Goal: Transaction & Acquisition: Purchase product/service

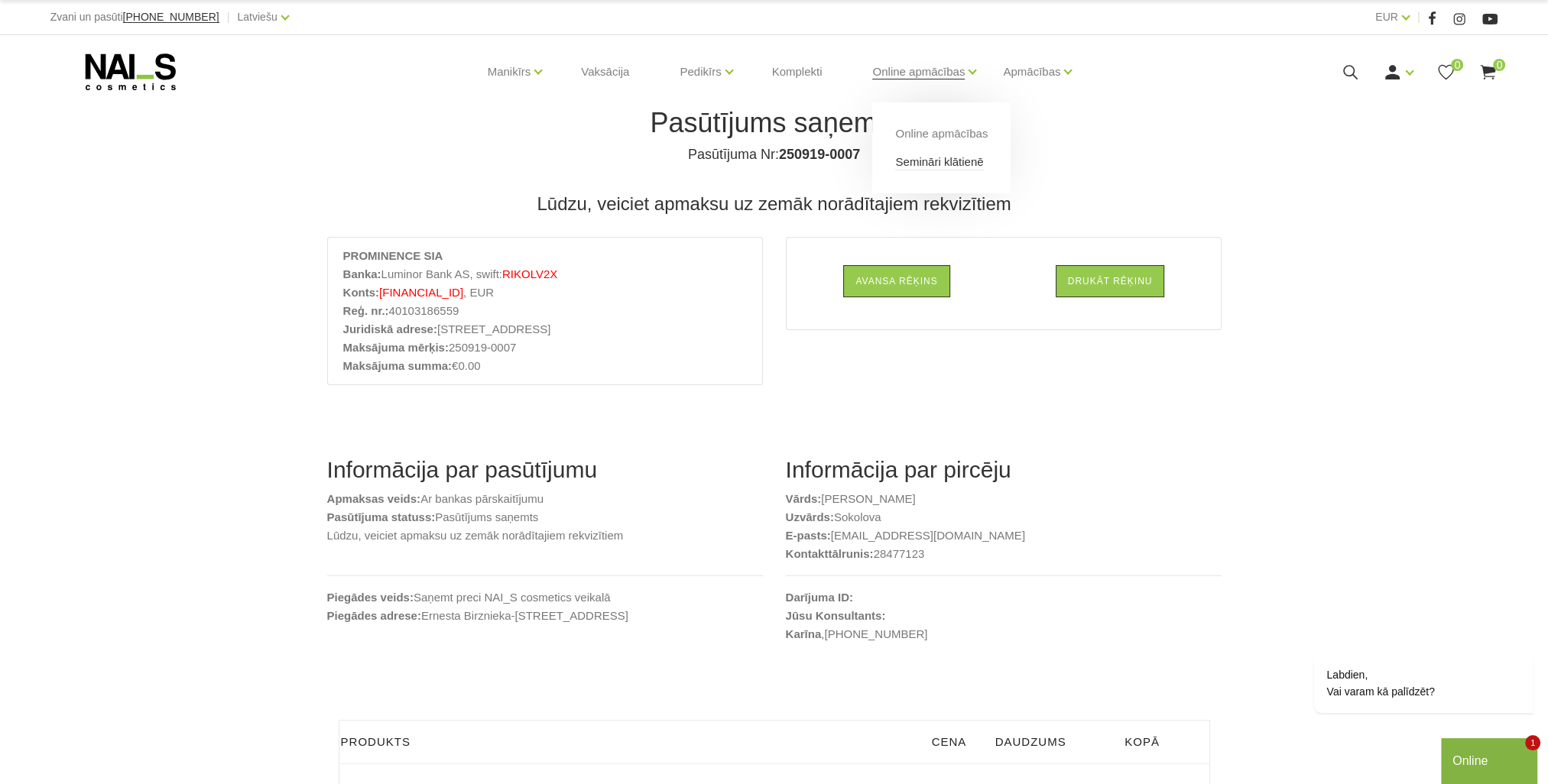
click at [923, 155] on link "Semināri klātienē" at bounding box center [939, 162] width 88 height 17
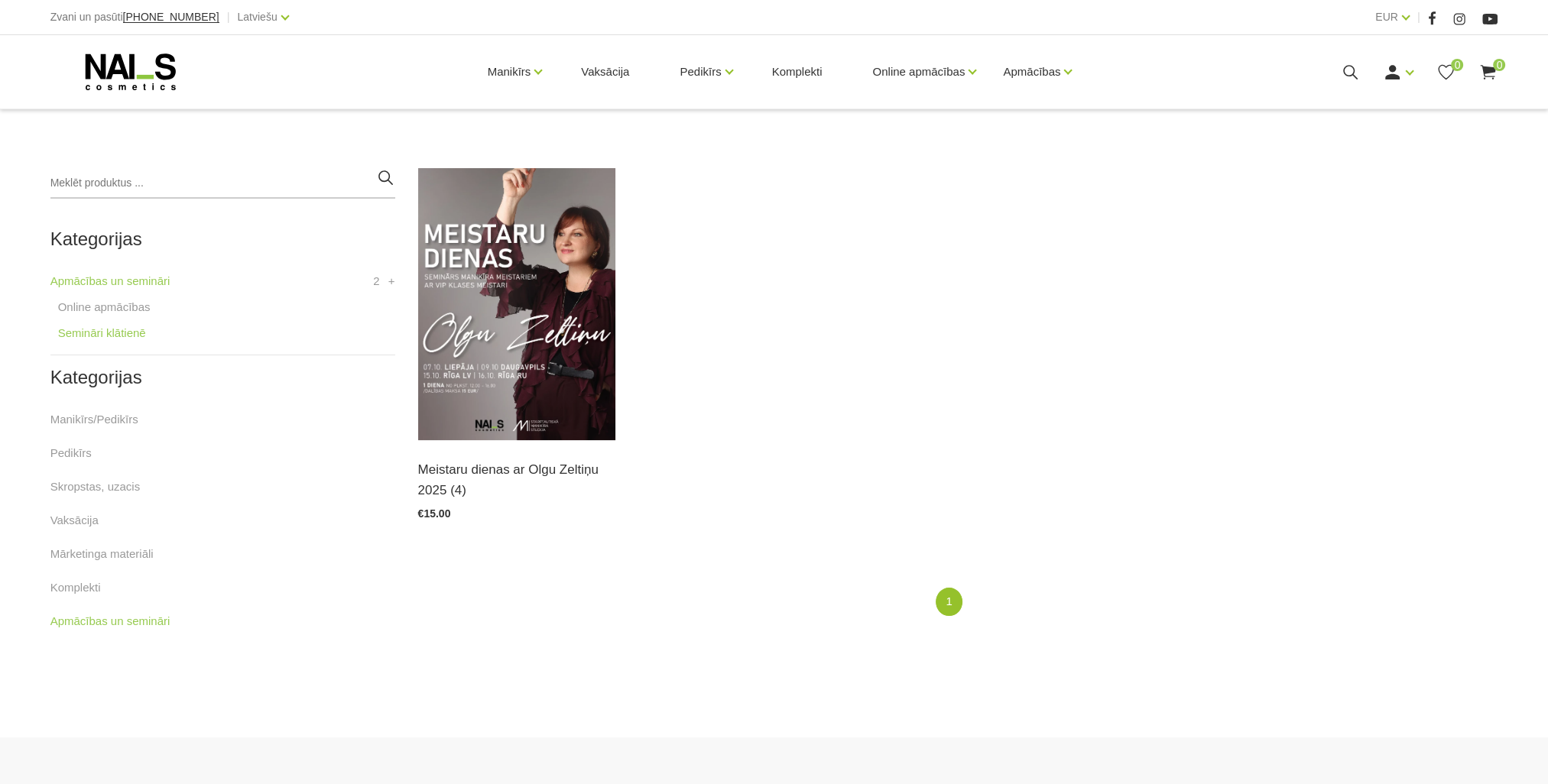
scroll to position [306, 0]
click at [532, 362] on img at bounding box center [517, 303] width 198 height 272
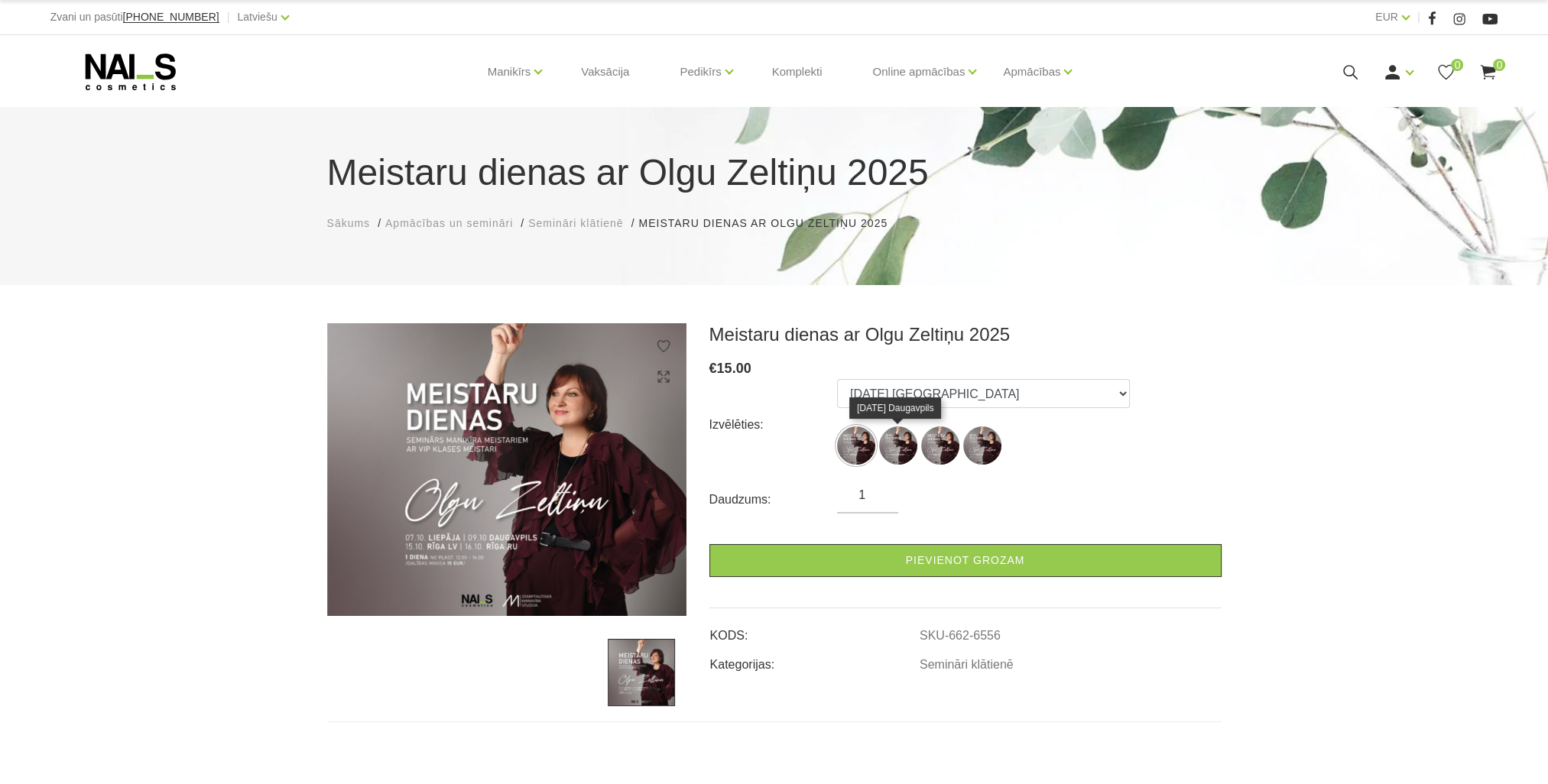
click at [906, 453] on img at bounding box center [898, 446] width 38 height 38
select select "6556"
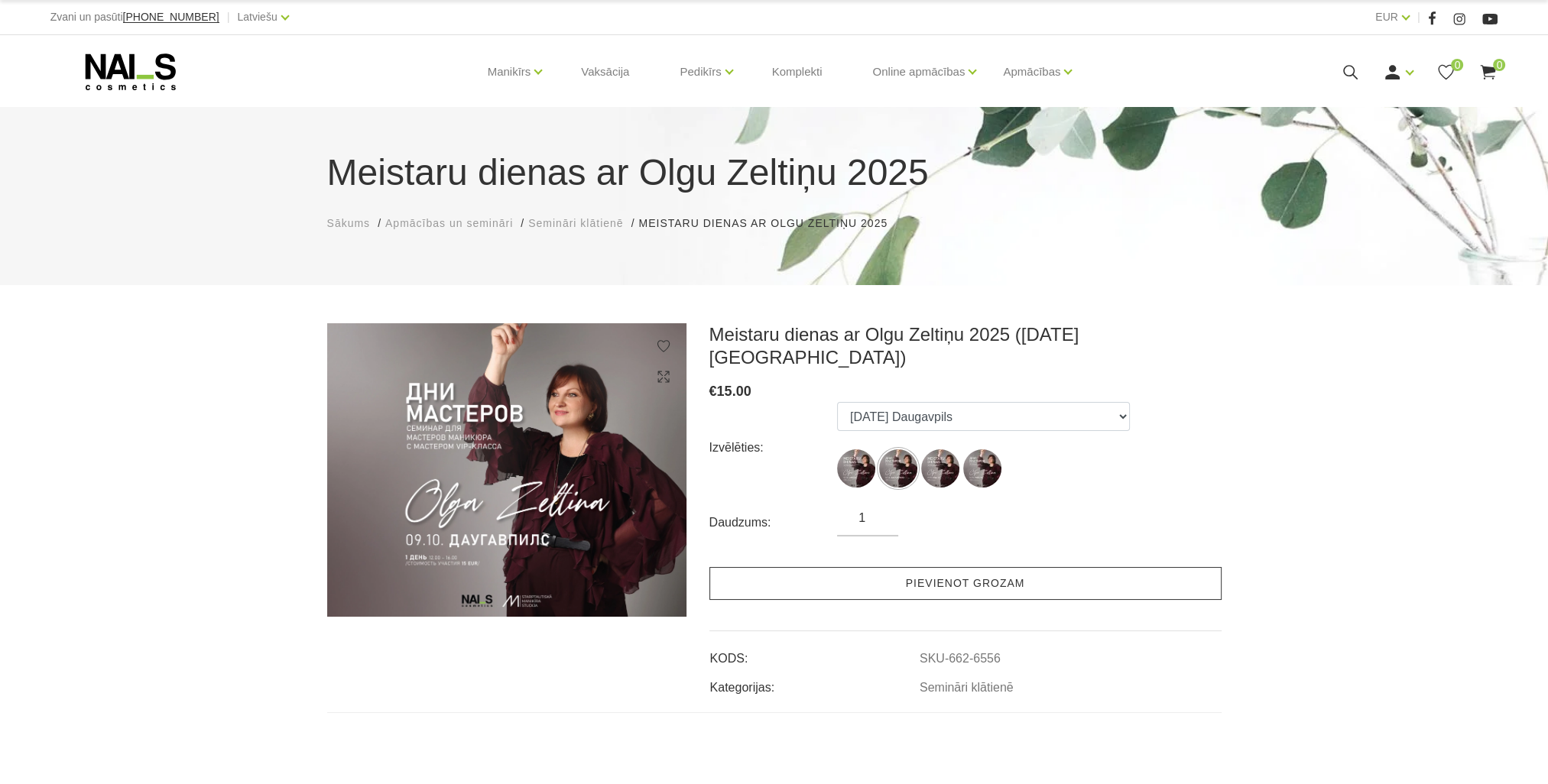
click at [951, 567] on link "Pievienot grozam" at bounding box center [965, 583] width 512 height 33
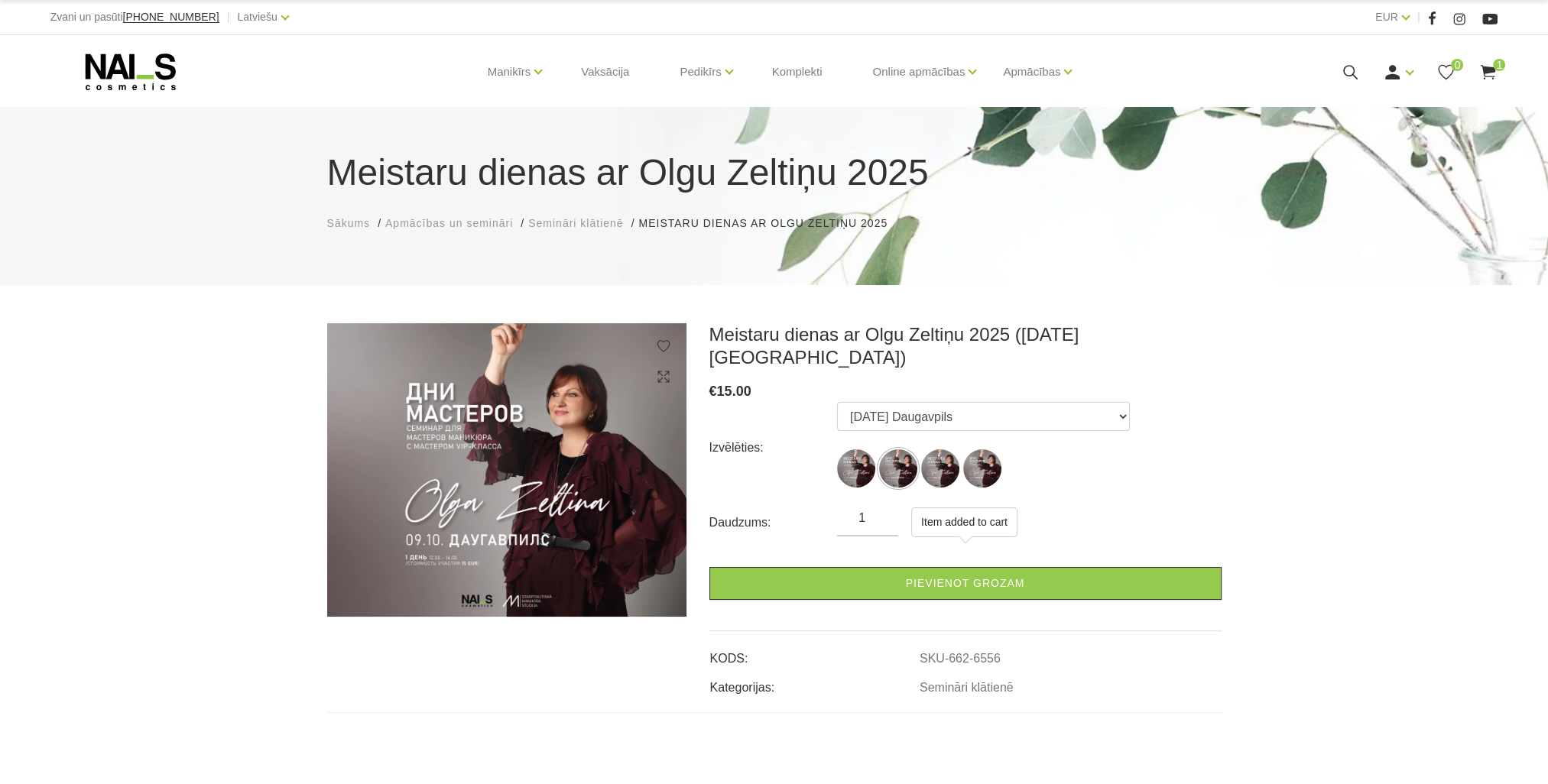
click at [1491, 77] on icon at bounding box center [1488, 72] width 19 height 19
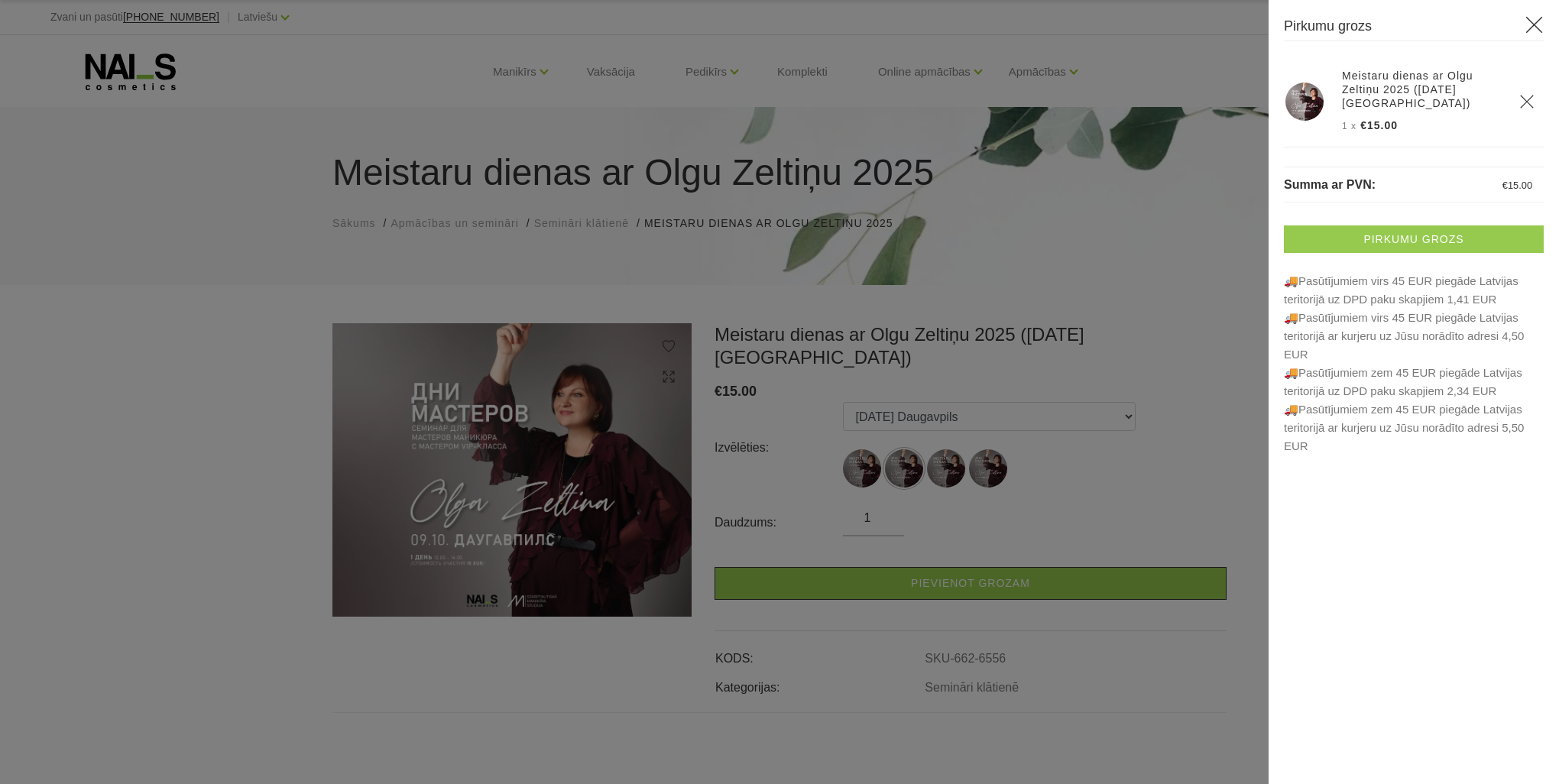
click at [1412, 235] on link "Pirkumu grozs" at bounding box center [1413, 239] width 260 height 28
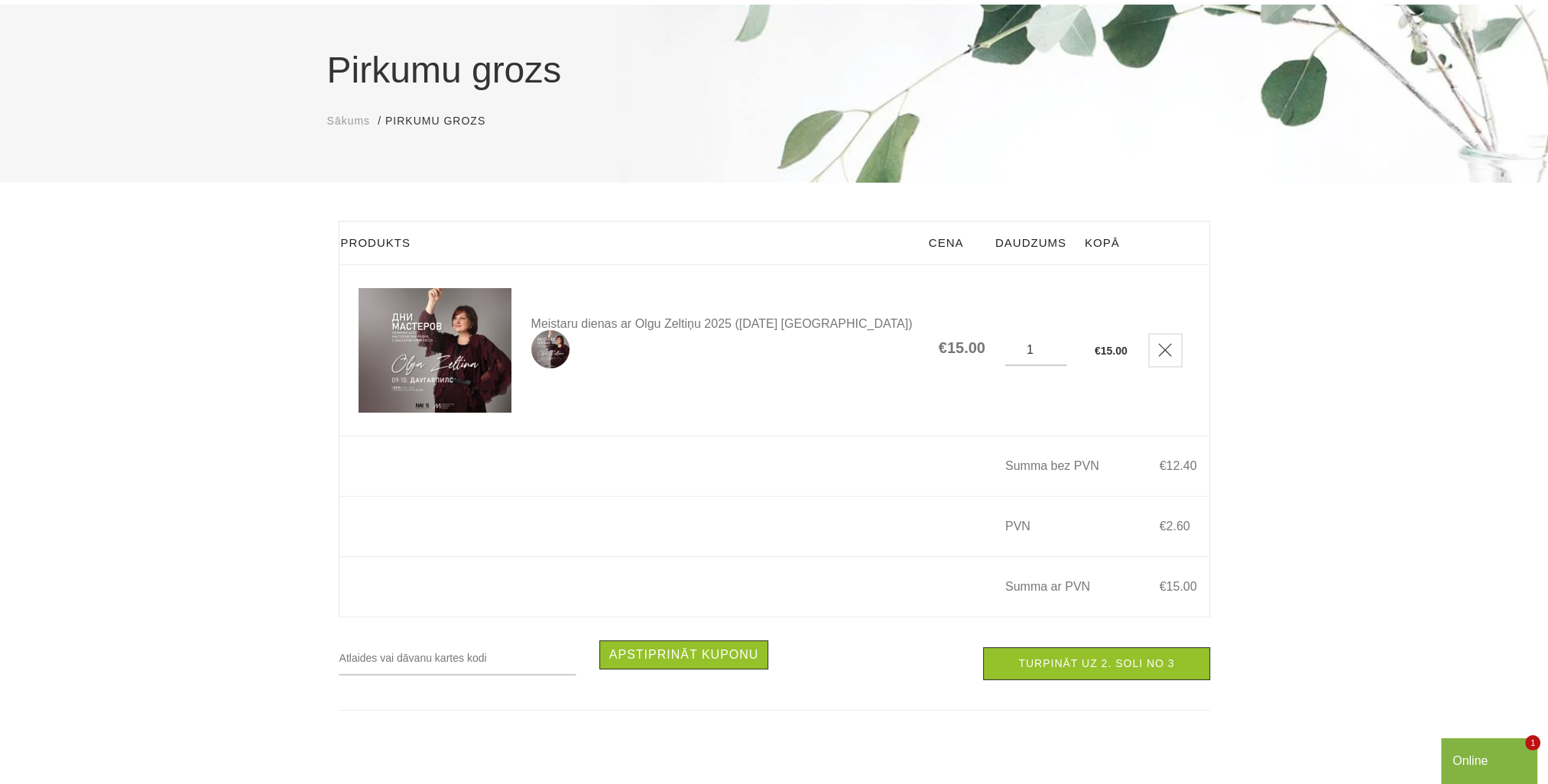
scroll to position [230, 0]
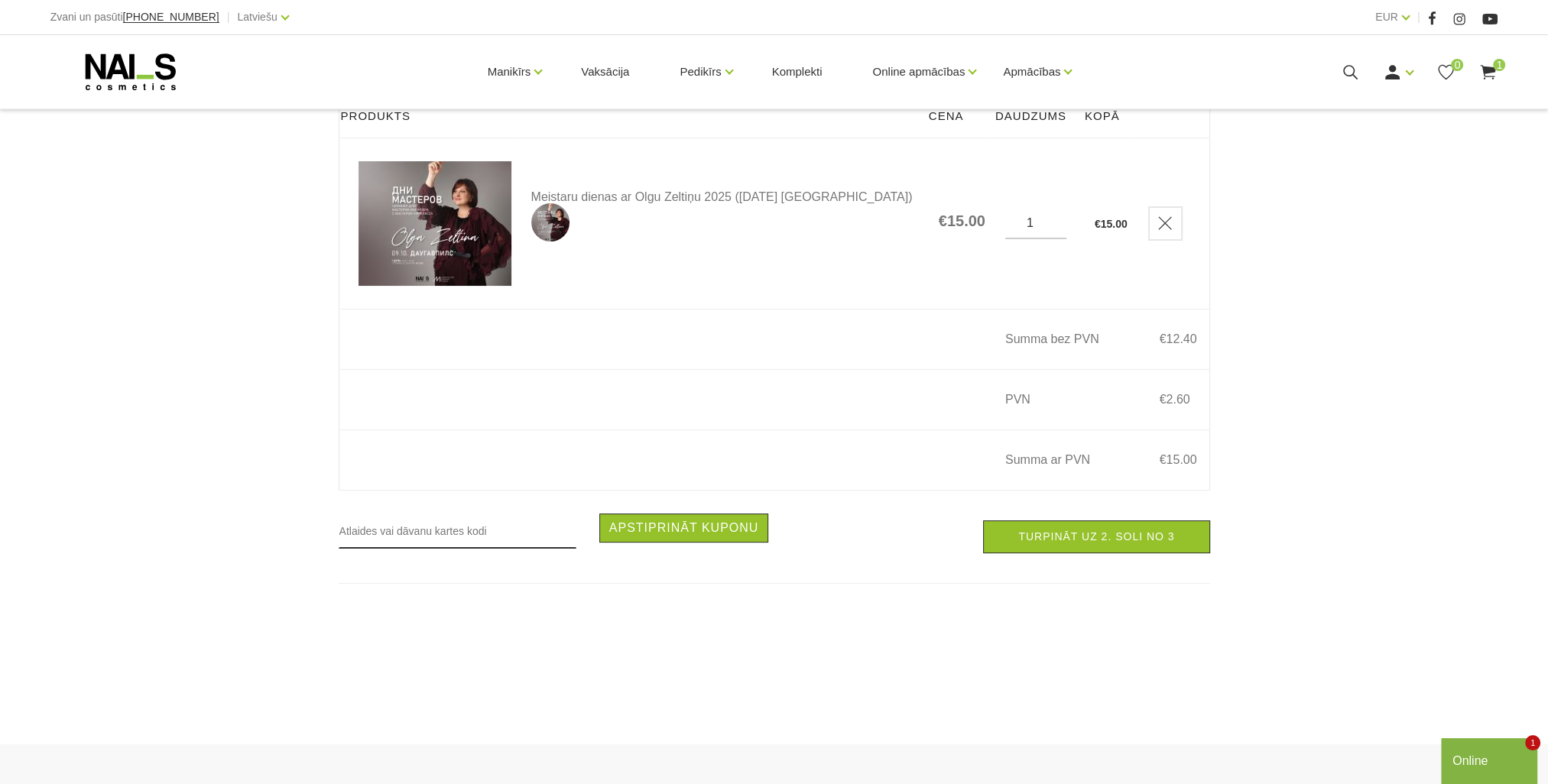
click at [498, 541] on input "text" at bounding box center [457, 531] width 238 height 35
type input "RUDENS2025"
click at [1094, 550] on link "Turpināt uz 2. soli no 3" at bounding box center [1096, 536] width 226 height 33
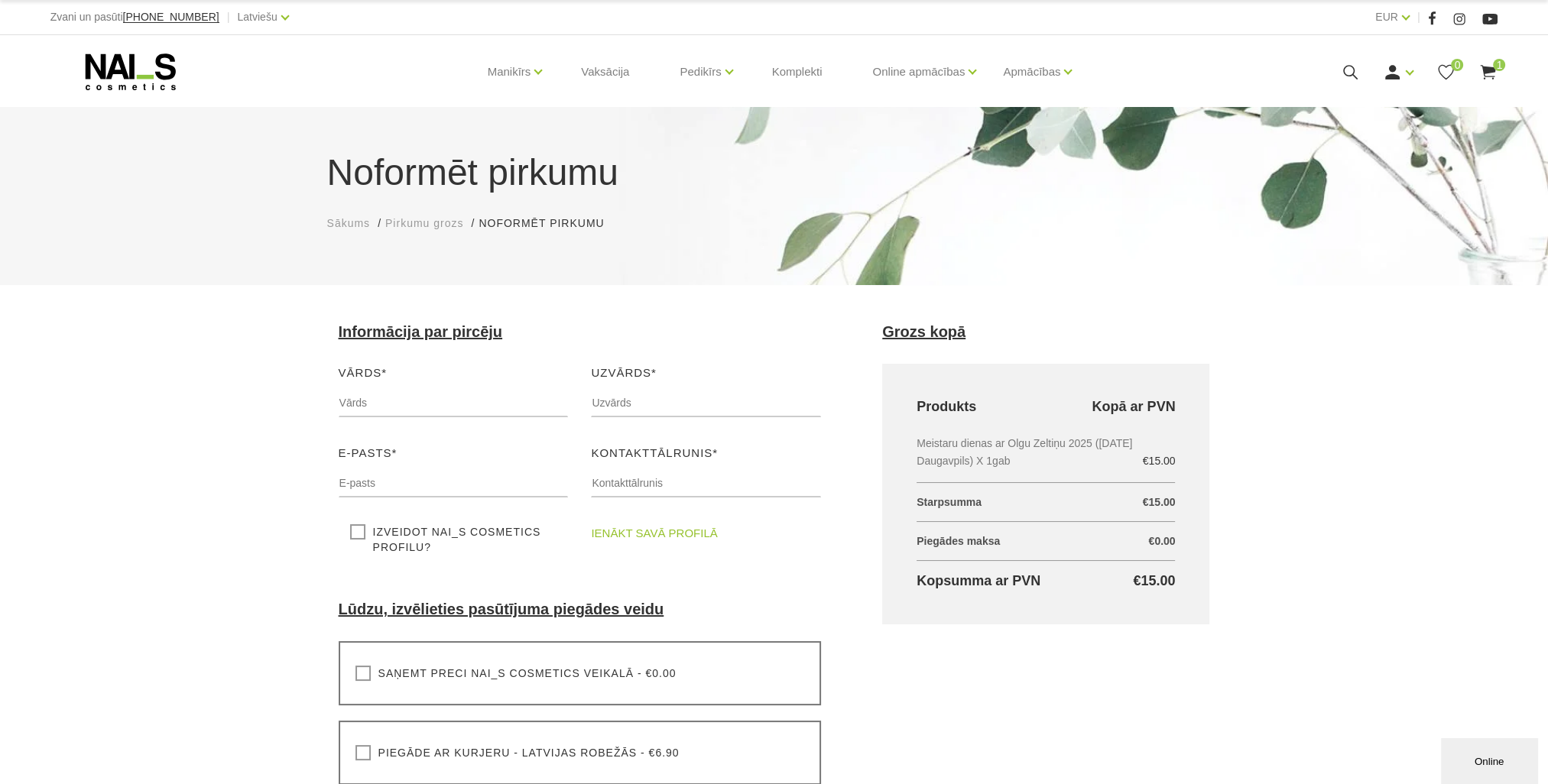
scroll to position [230, 0]
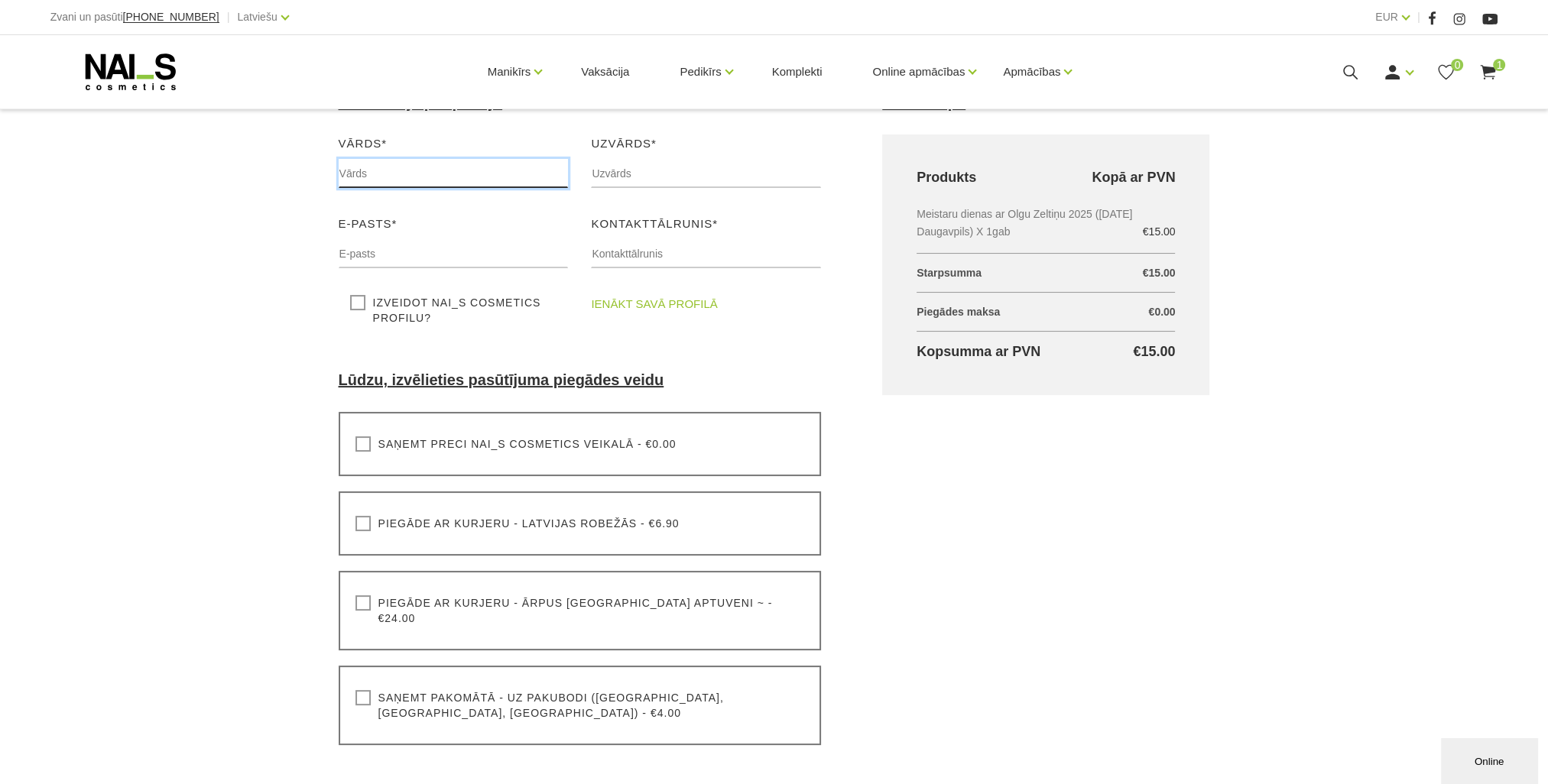
click at [398, 170] on input "text" at bounding box center [453, 173] width 230 height 29
click at [617, 182] on input "text" at bounding box center [705, 173] width 230 height 29
click at [374, 179] on input "Svetl" at bounding box center [453, 173] width 230 height 29
type input "Svetlana"
click at [647, 178] on input "text" at bounding box center [705, 173] width 230 height 29
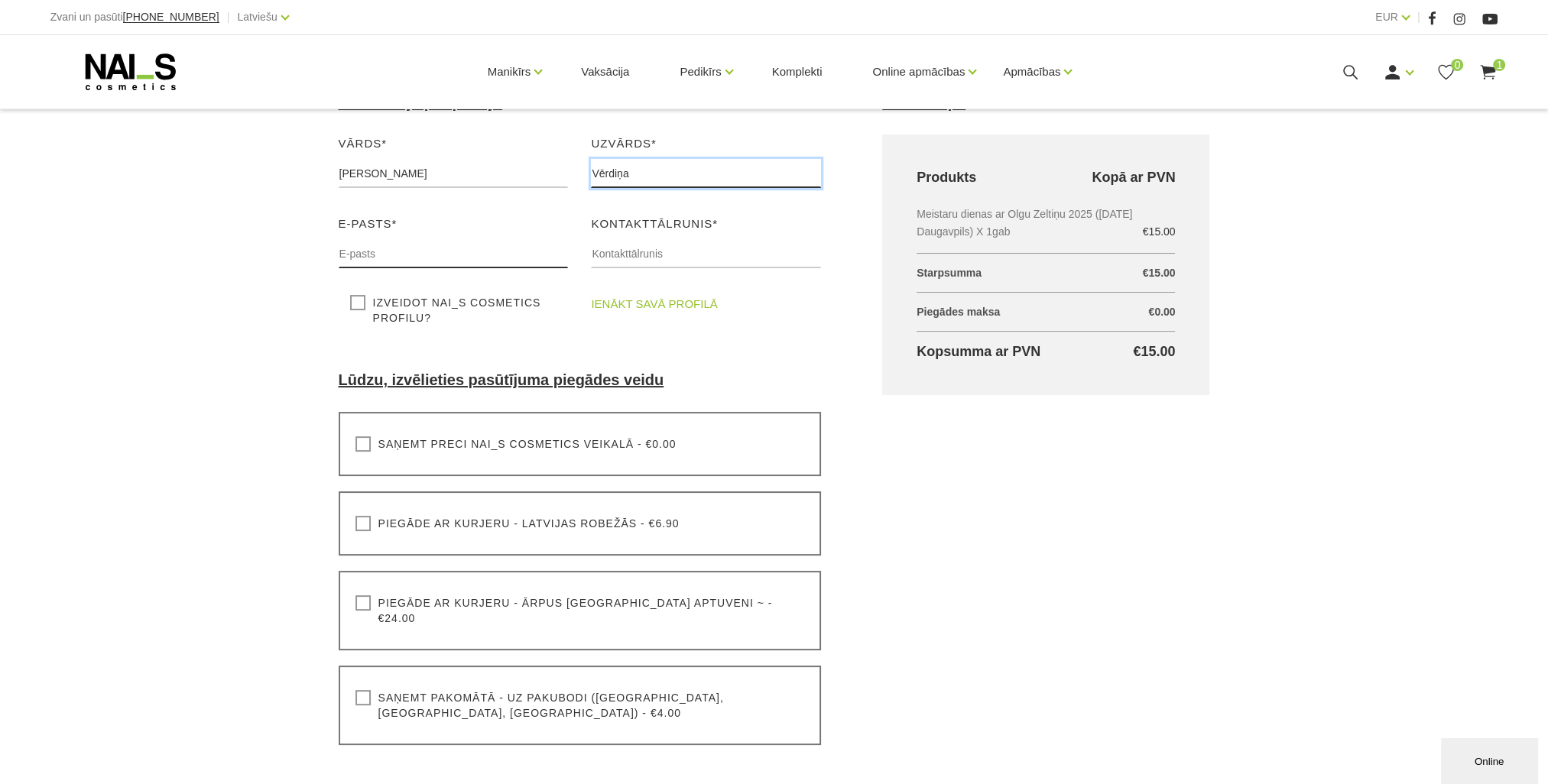
type input "Vērdiņa"
click at [416, 247] on input "text" at bounding box center [453, 253] width 230 height 29
type input "svetlanaverdina@inbox.lv"
click at [623, 259] on input "text" at bounding box center [705, 253] width 230 height 29
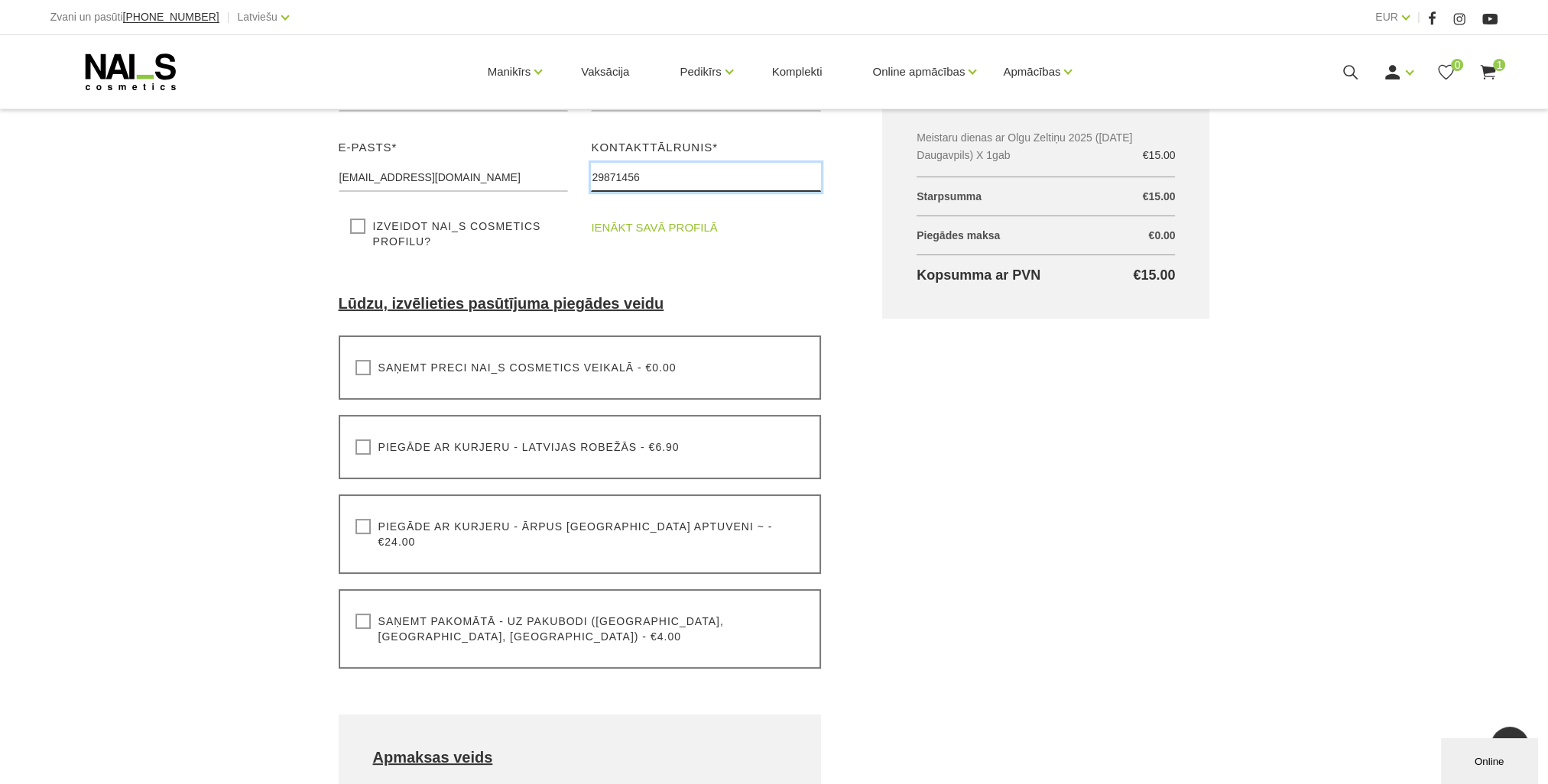
type input "29871456"
click at [357, 371] on label "Saņemt preci NAI_S cosmetics veikalā - €0.00" at bounding box center [516, 367] width 321 height 15
click at [0, 0] on input "Saņemt preci NAI_S cosmetics veikalā - €0.00" at bounding box center [0, 0] width 0 height 0
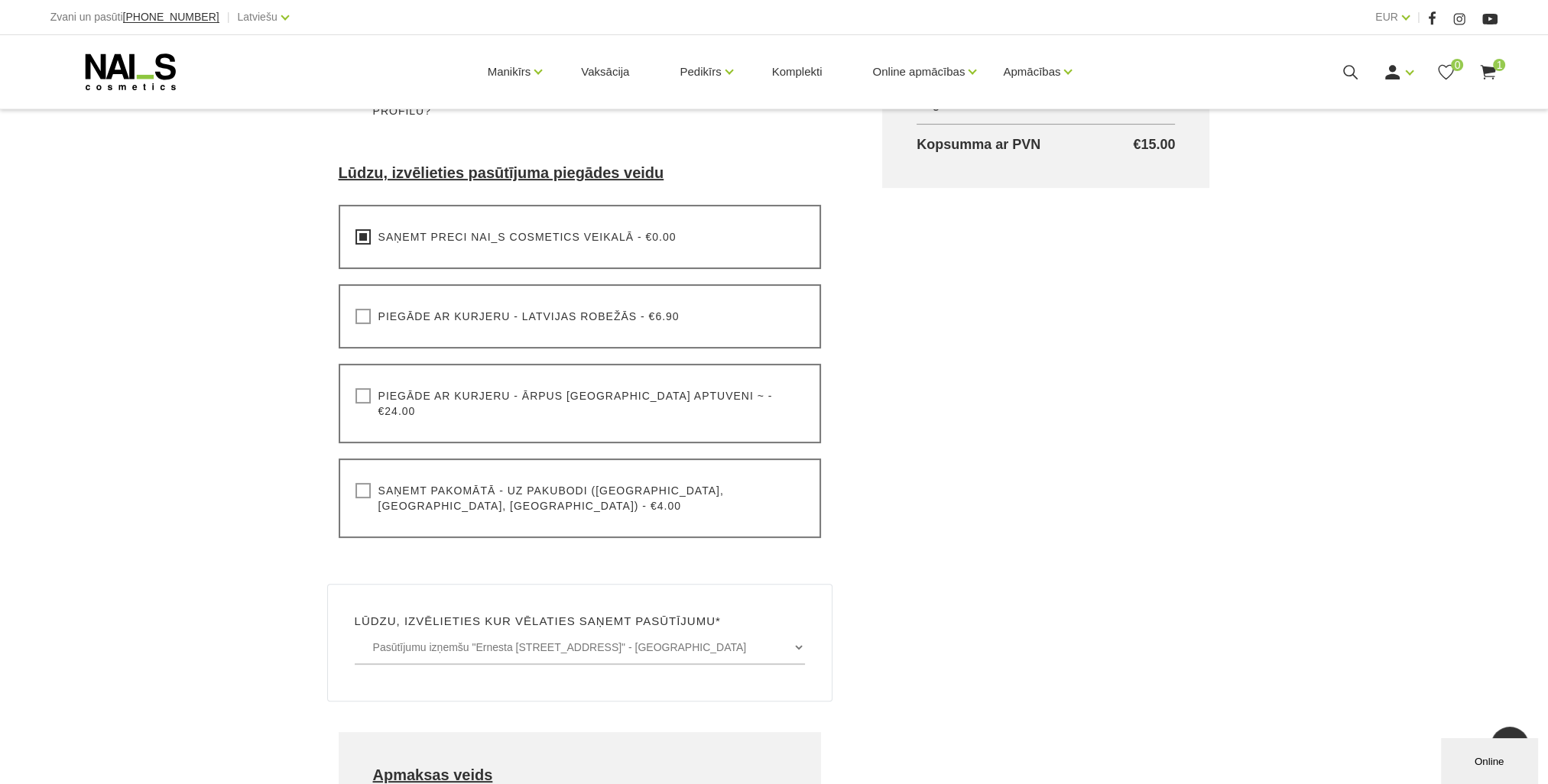
scroll to position [611, 0]
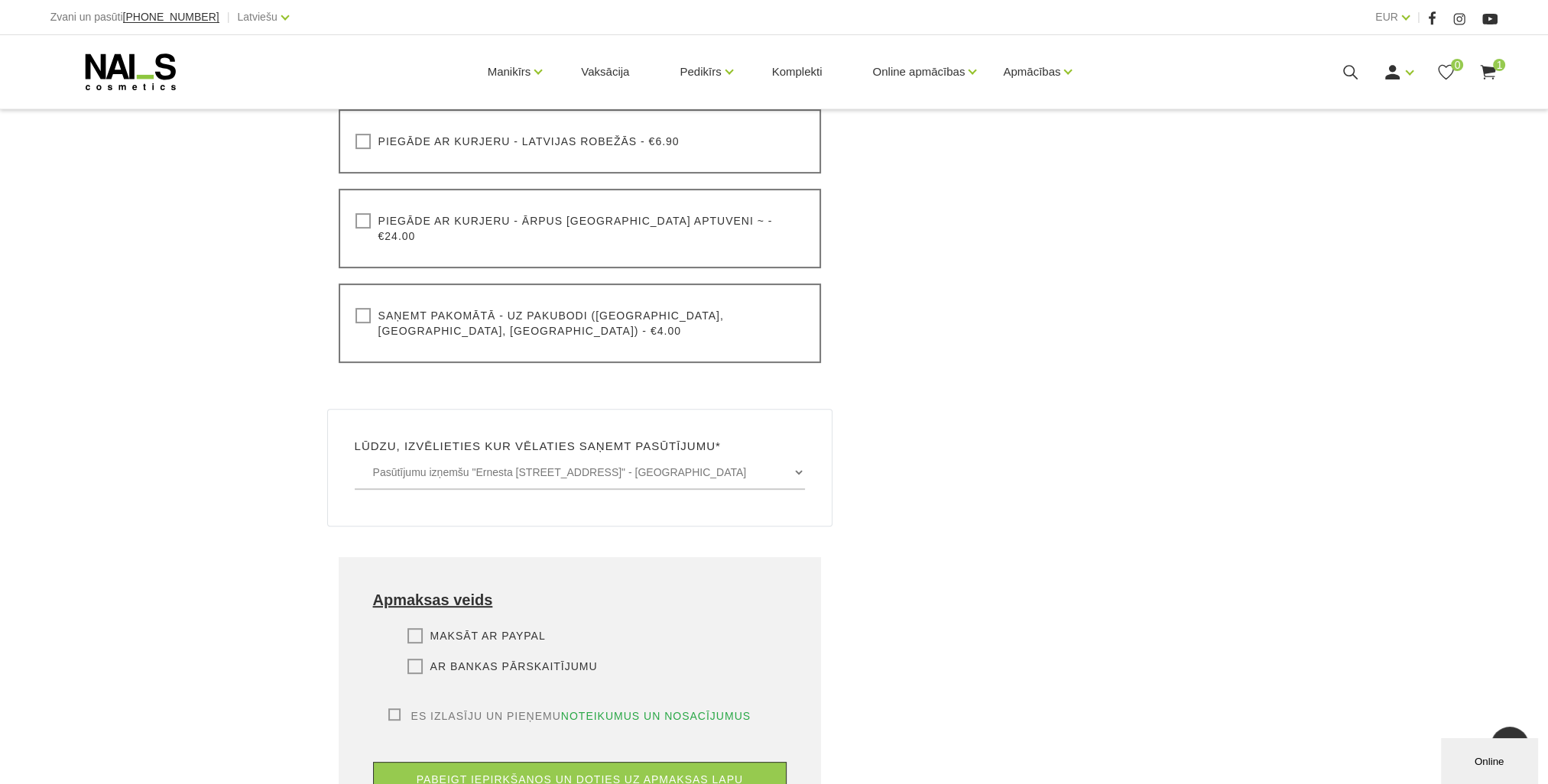
drag, startPoint x: 416, startPoint y: 630, endPoint x: 428, endPoint y: 632, distance: 12.2
click at [428, 659] on label "Ar bankas pārskaitījumu" at bounding box center [503, 666] width 190 height 15
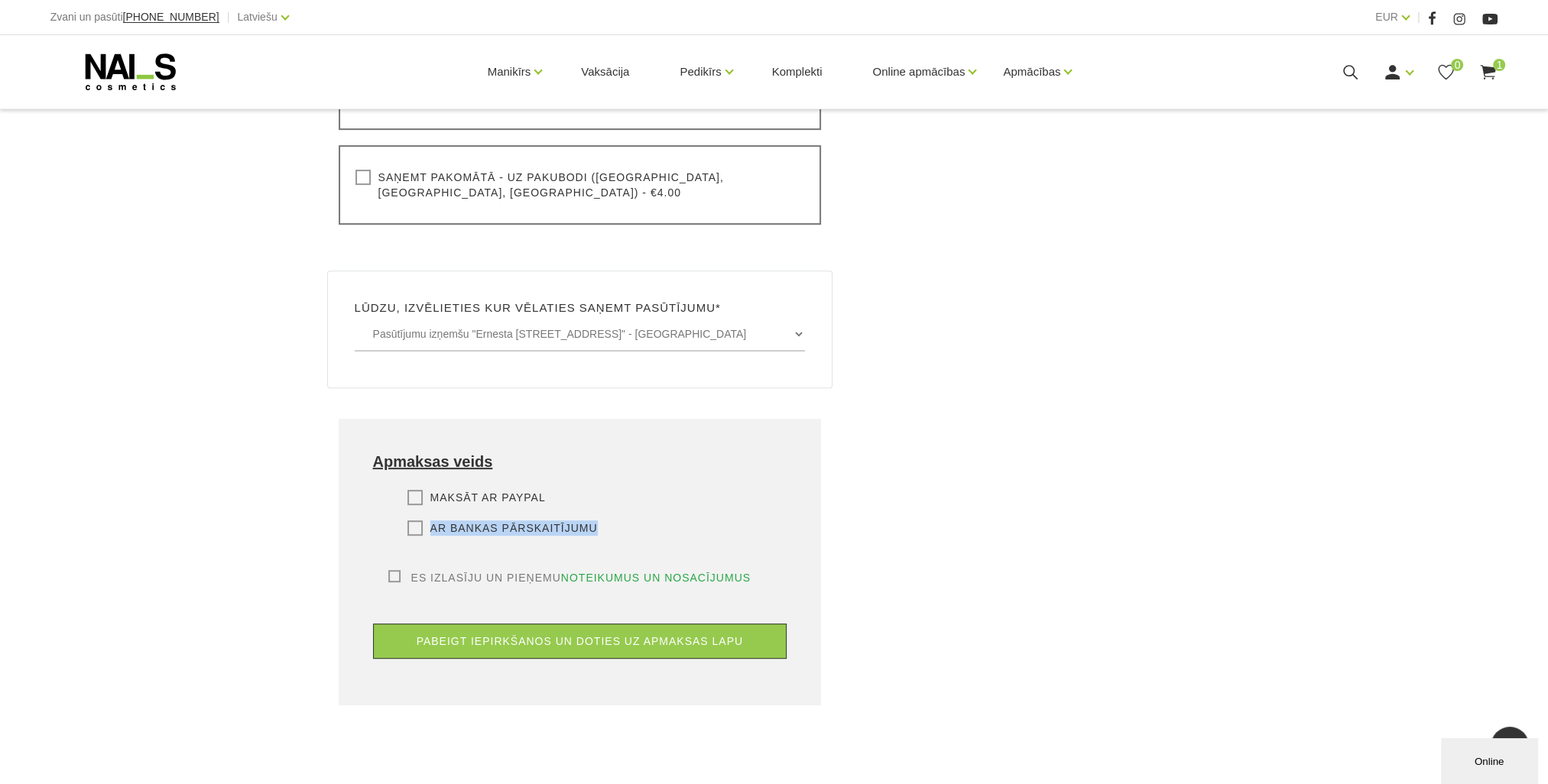
scroll to position [917, 0]
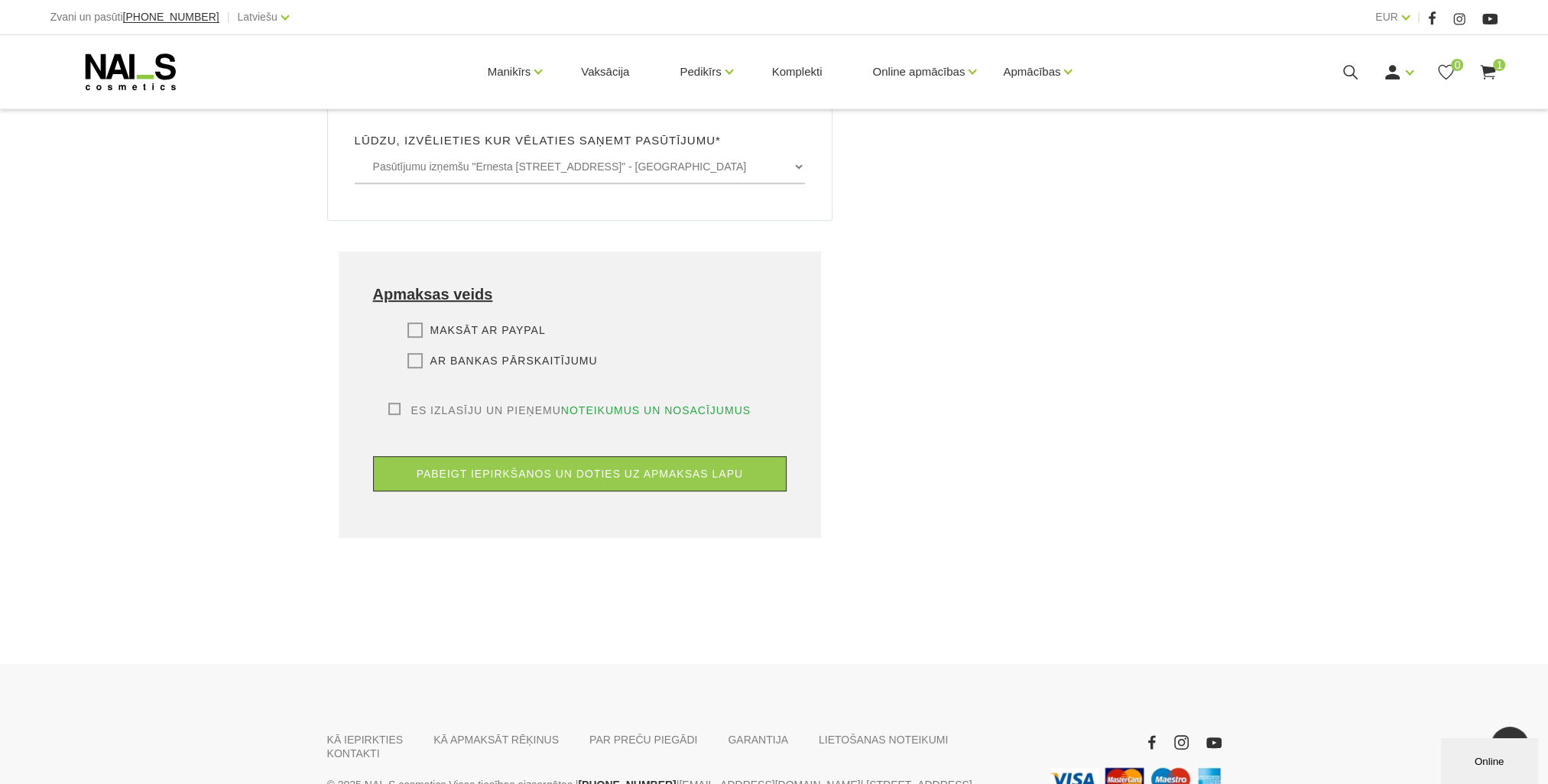
click at [393, 402] on label "Es izlasīju un pieņemu noteikumus un nosacījumus" at bounding box center [570, 410] width 363 height 15
click at [0, 0] on input "Es izlasīju un pieņemu noteikumus un nosacījumus" at bounding box center [0, 0] width 0 height 0
drag, startPoint x: 416, startPoint y: 327, endPoint x: 481, endPoint y: 434, distance: 125.2
click at [418, 353] on label "Ar bankas pārskaitījumu" at bounding box center [503, 361] width 190 height 15
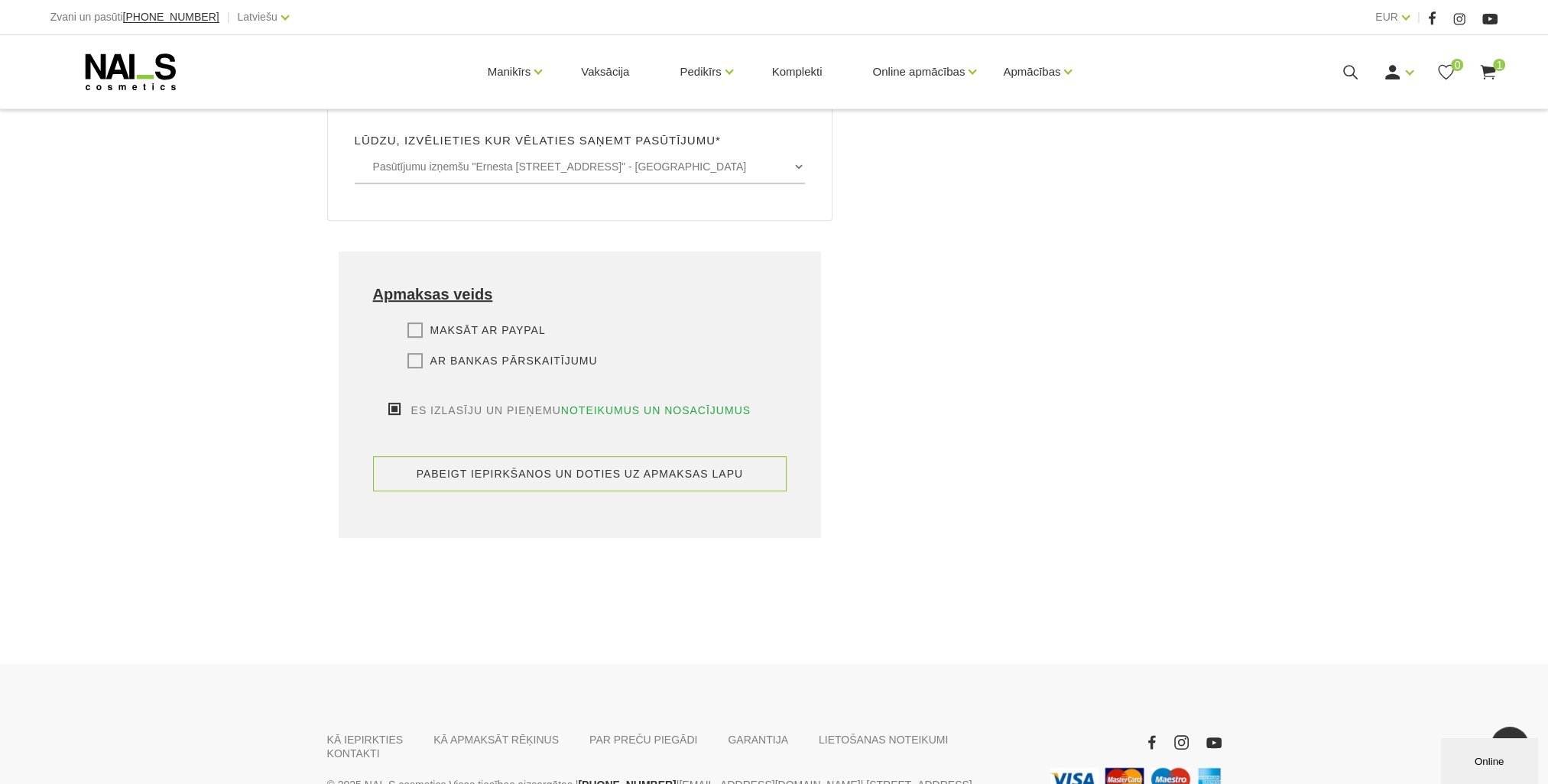
click at [0, 0] on input "Ar bankas pārskaitījumu" at bounding box center [0, 0] width 0 height 0
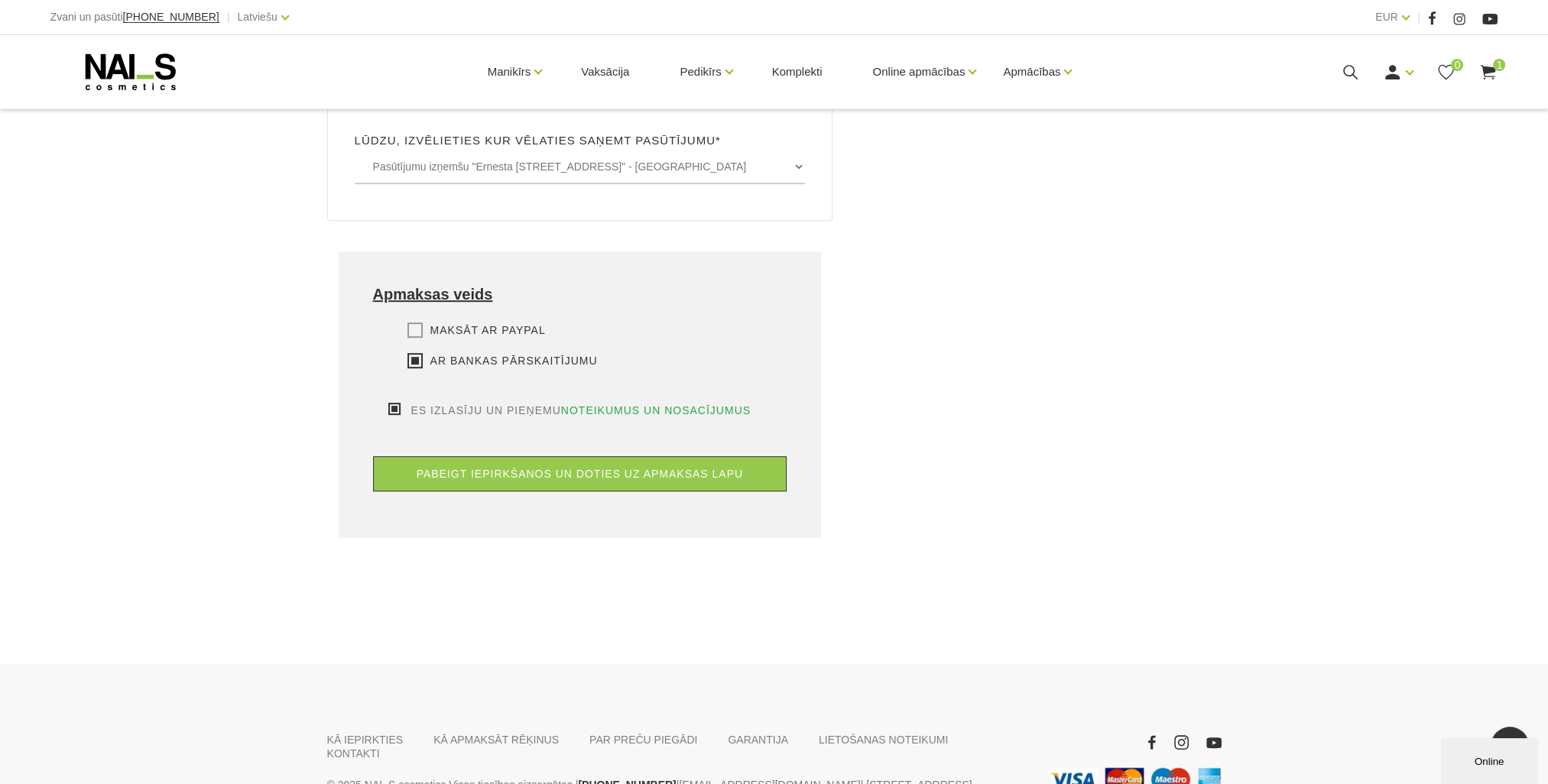
click at [419, 353] on label "Ar bankas pārskaitījumu" at bounding box center [503, 361] width 190 height 15
click at [0, 0] on input "Ar bankas pārskaitījumu" at bounding box center [0, 0] width 0 height 0
click at [416, 353] on label "Ar bankas pārskaitījumu" at bounding box center [503, 361] width 190 height 15
click at [0, 0] on input "Ar bankas pārskaitījumu" at bounding box center [0, 0] width 0 height 0
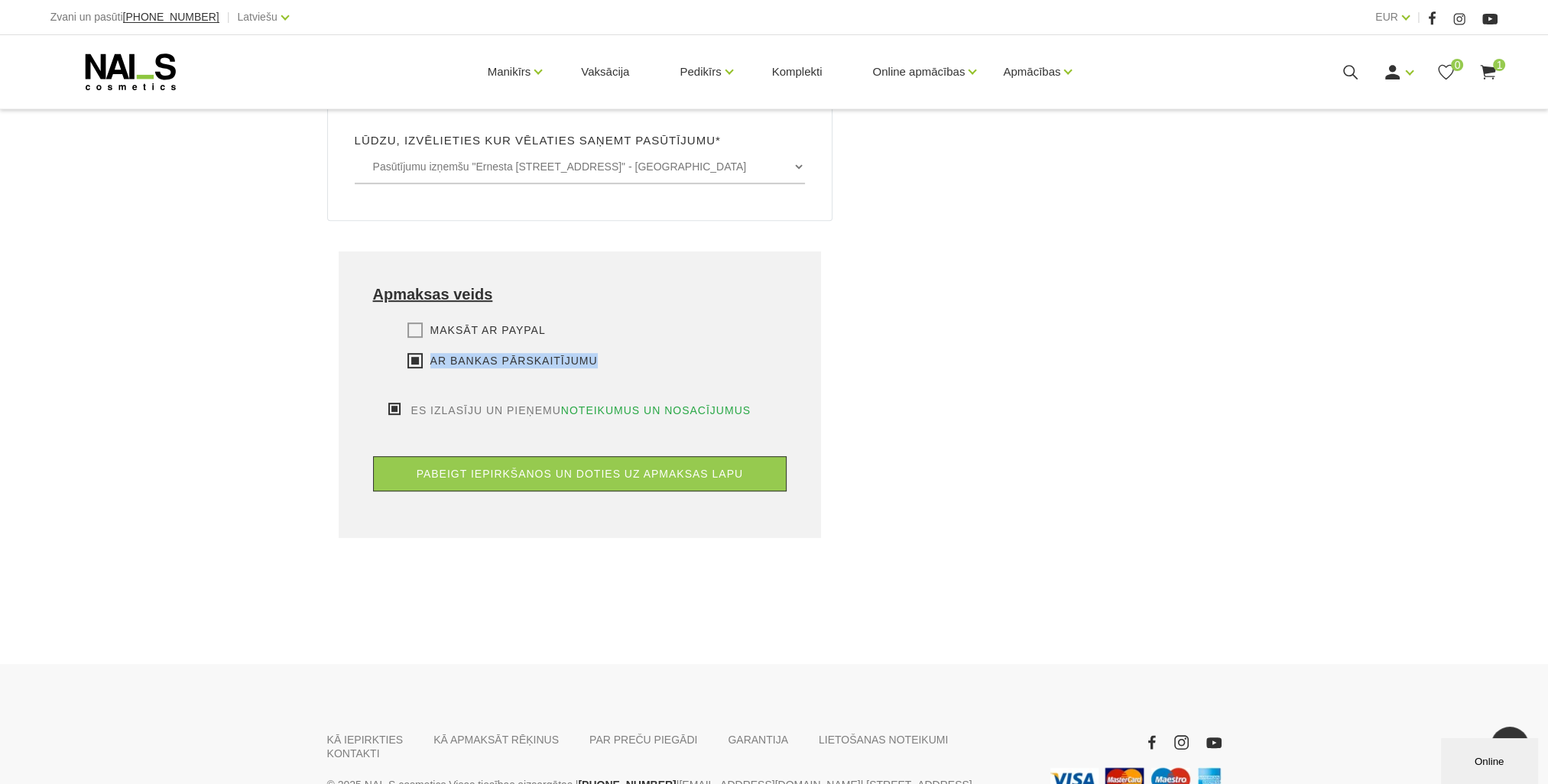
click at [416, 353] on label "Ar bankas pārskaitījumu" at bounding box center [503, 361] width 190 height 15
click at [0, 0] on input "Ar bankas pārskaitījumu" at bounding box center [0, 0] width 0 height 0
click at [416, 322] on div "Maksāt ar PayPal Lūdzu, izvēlieties apmaksas veidu Rēķina apmaksa caur PayPal p…" at bounding box center [581, 362] width 414 height 80
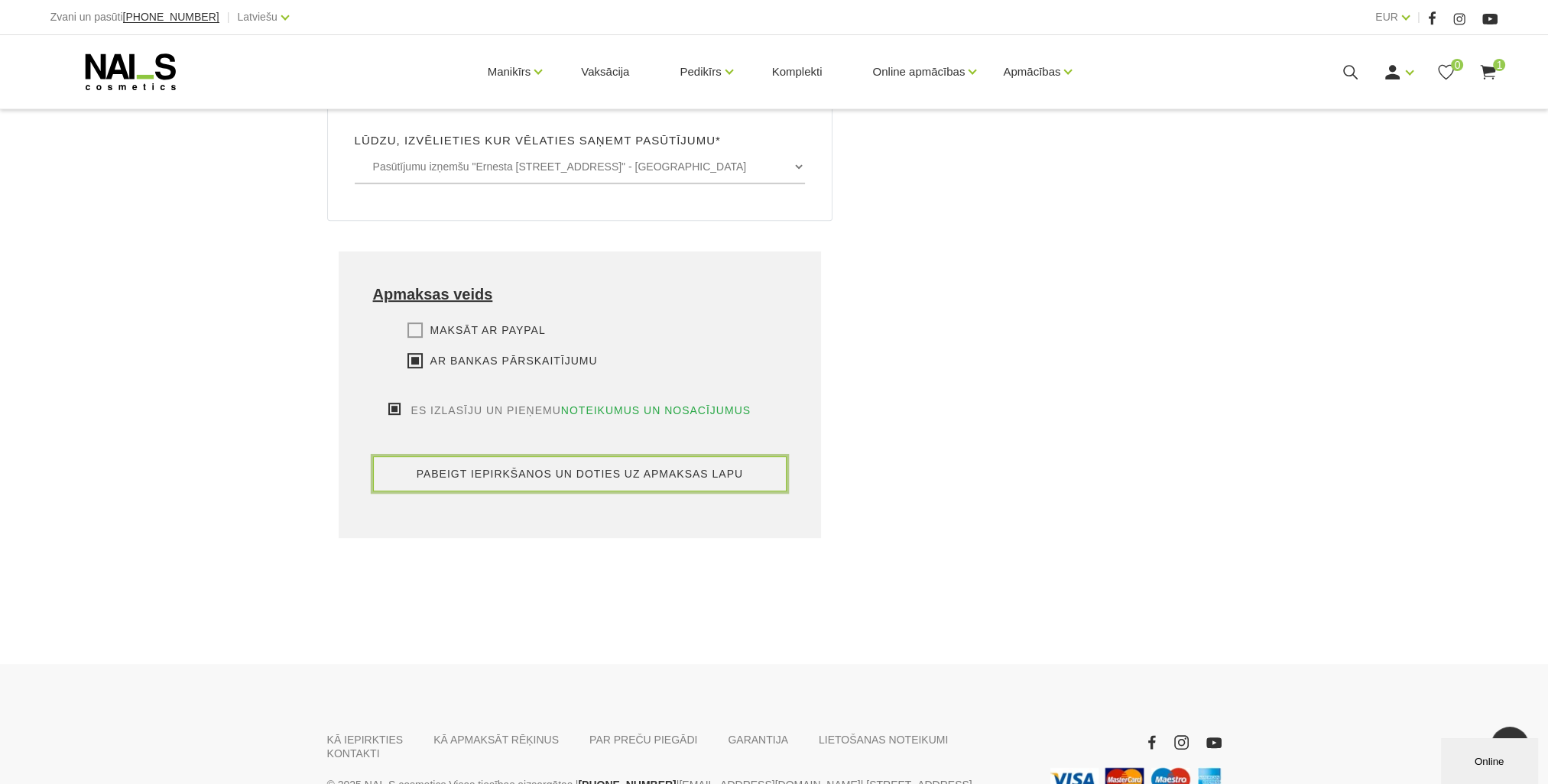
click at [501, 456] on button "pabeigt iepirkšanos un doties uz apmaksas lapu" at bounding box center [581, 473] width 414 height 35
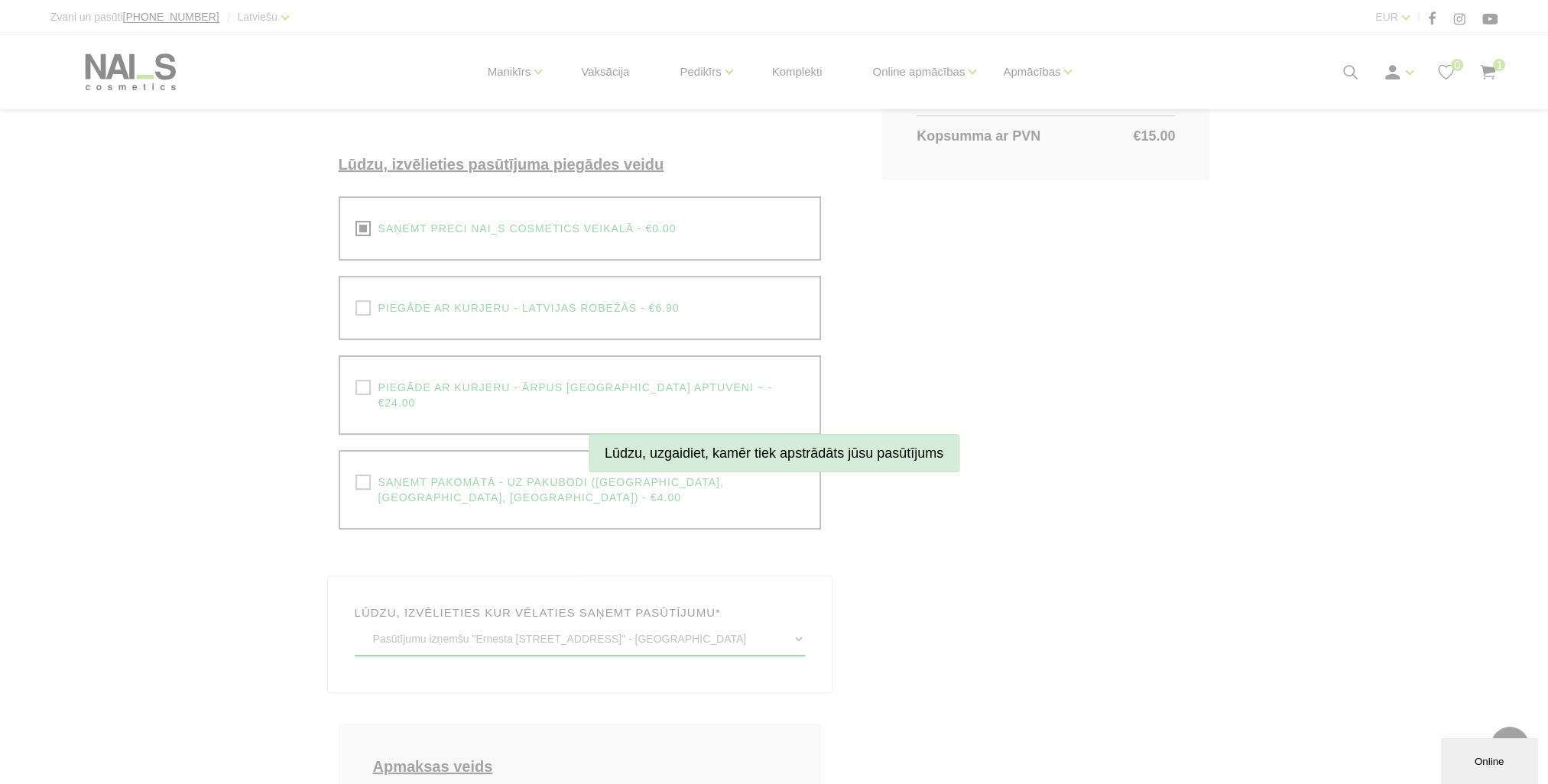
scroll to position [77, 0]
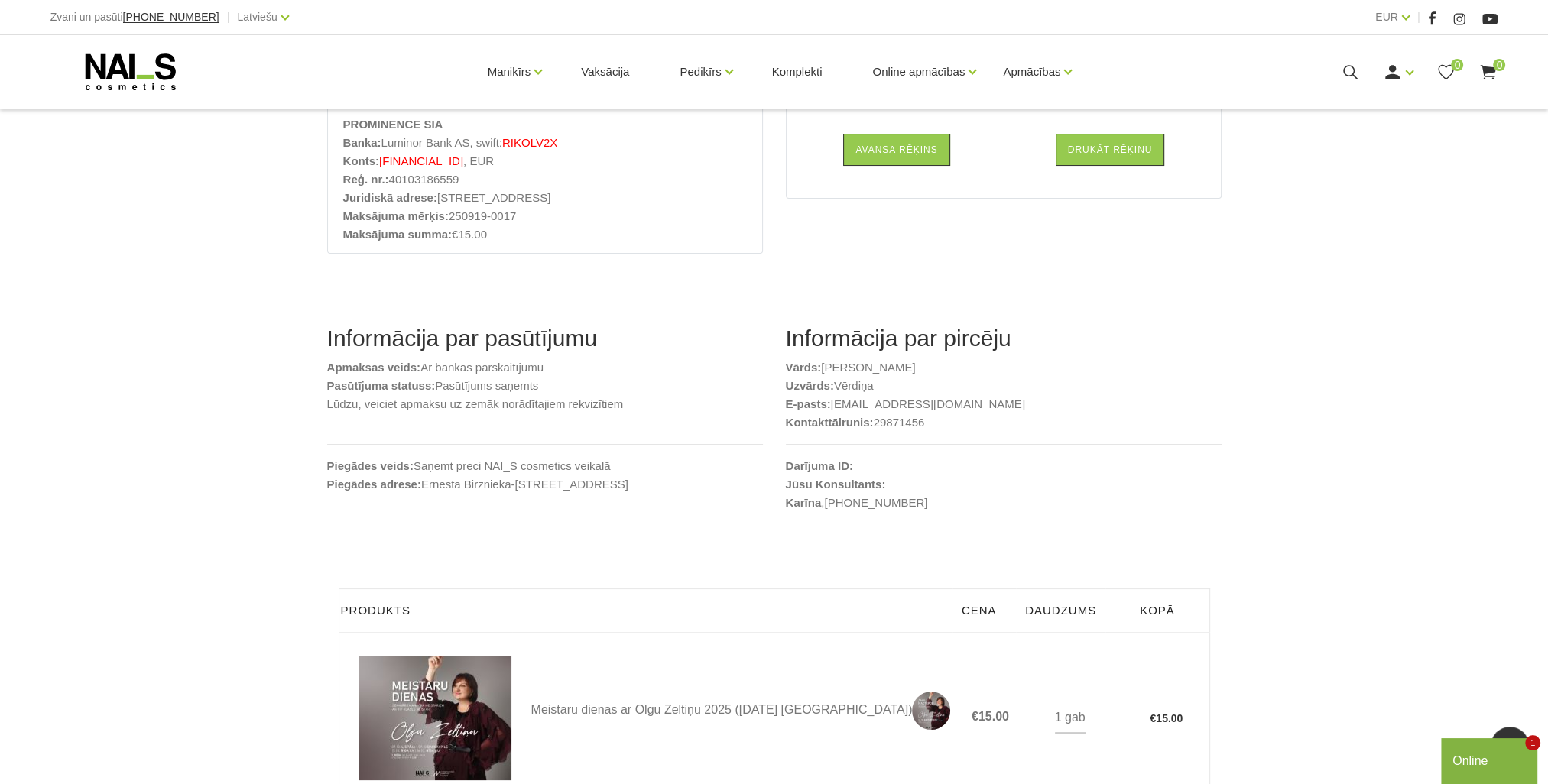
scroll to position [77, 0]
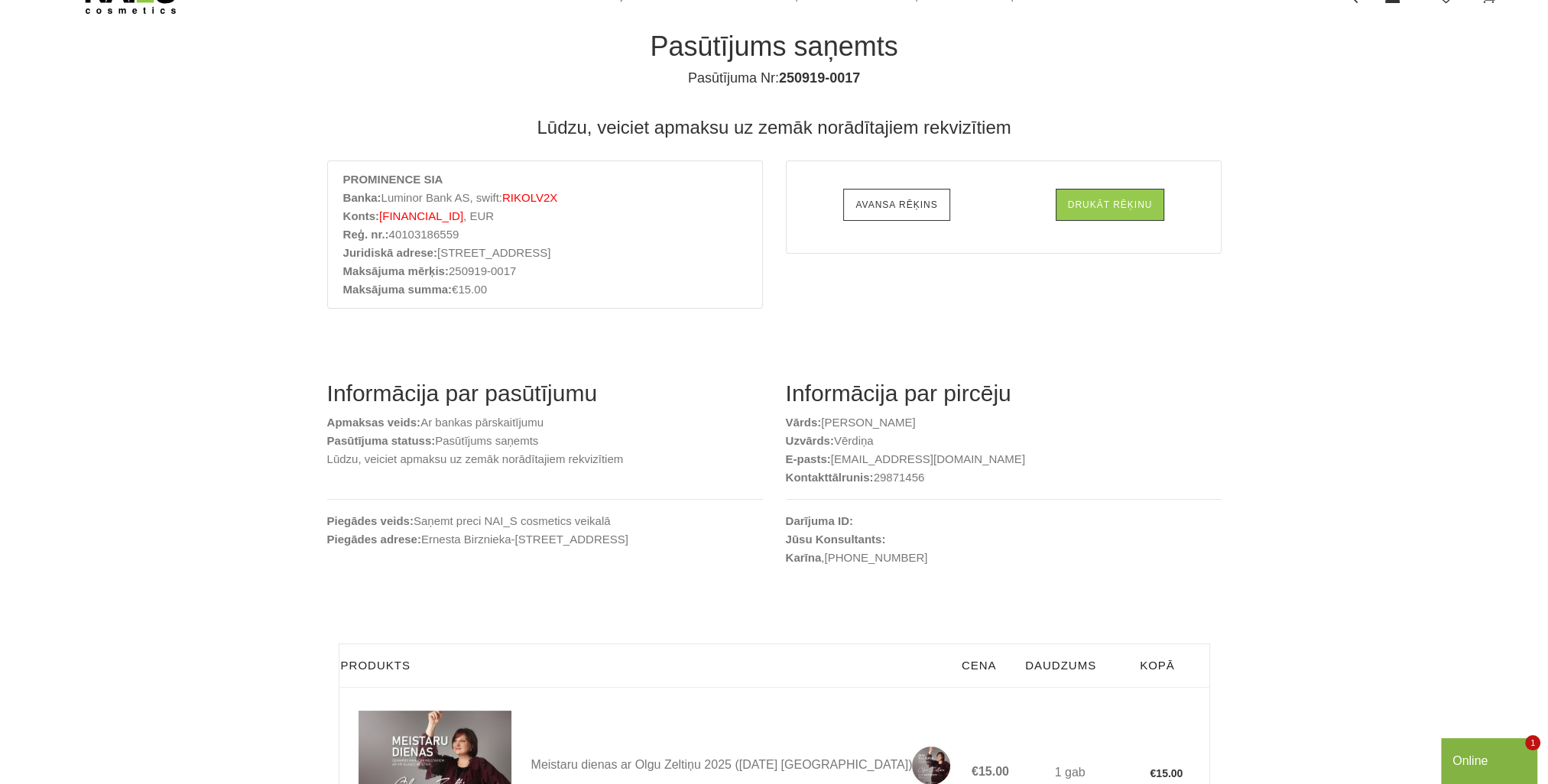
click at [904, 195] on link "Avansa rēķins" at bounding box center [896, 205] width 106 height 32
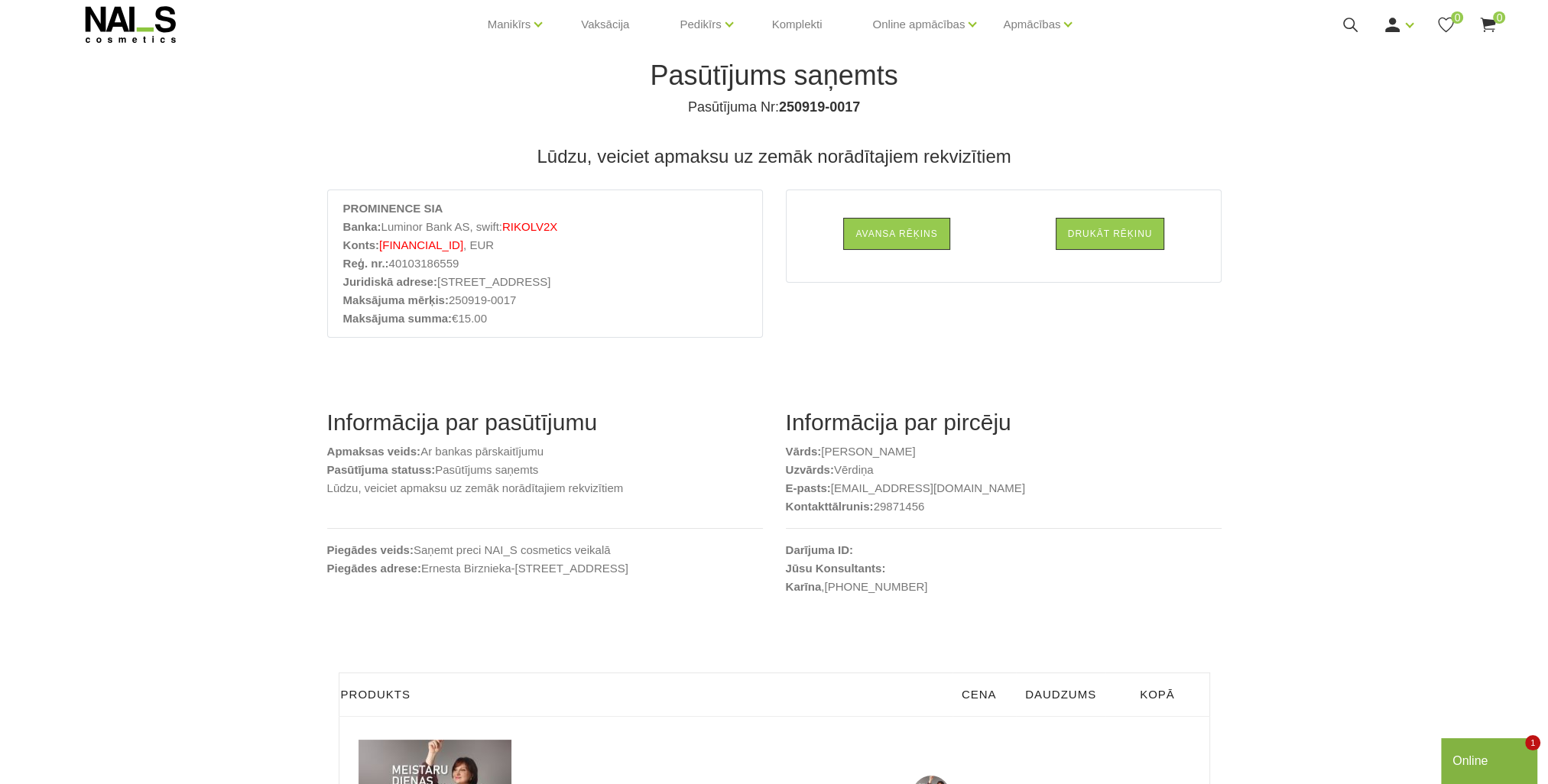
scroll to position [0, 0]
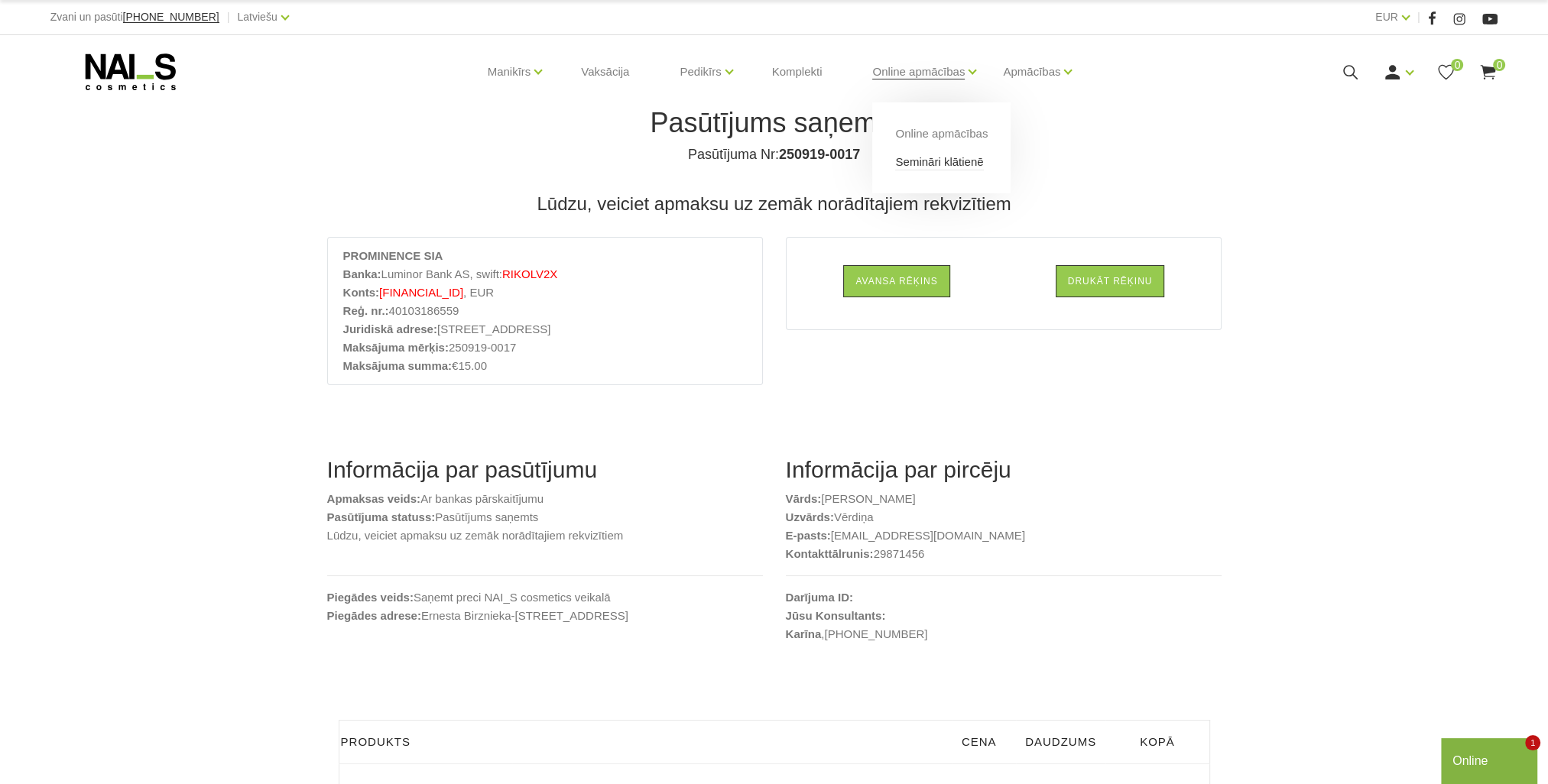
click at [905, 160] on link "Semināri klātienē" at bounding box center [939, 162] width 88 height 17
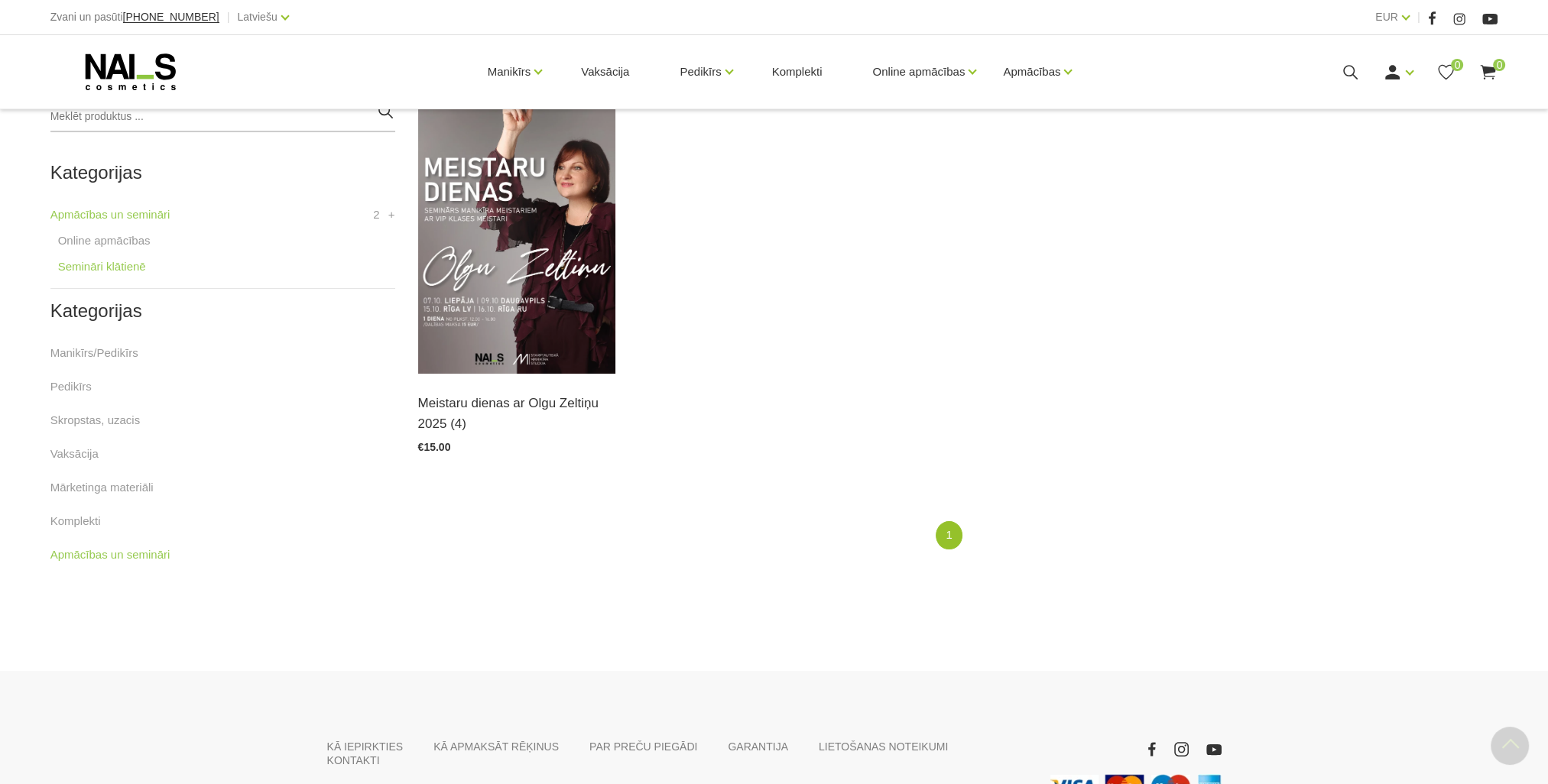
scroll to position [382, 0]
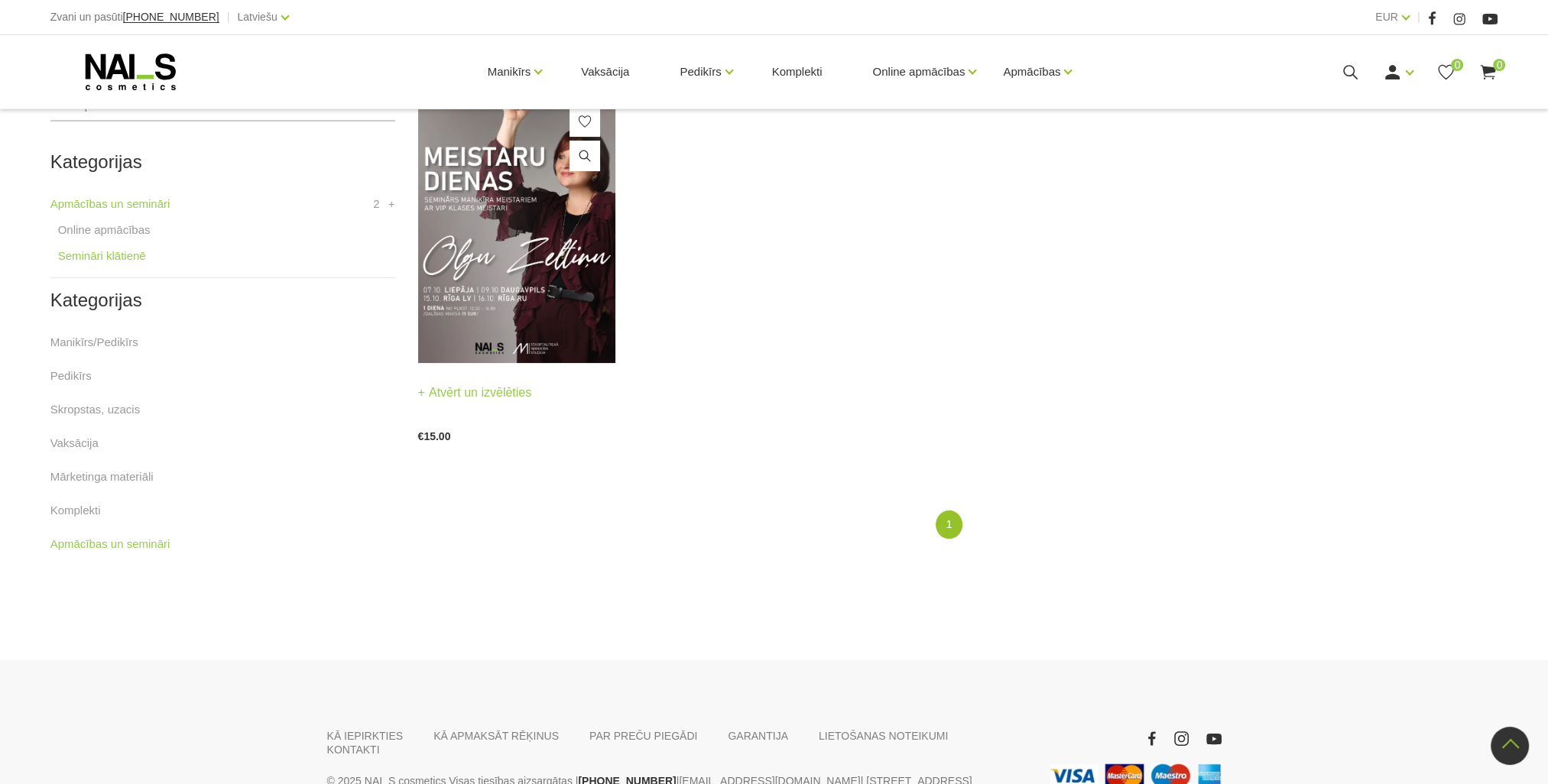
click at [571, 311] on img at bounding box center [517, 227] width 198 height 272
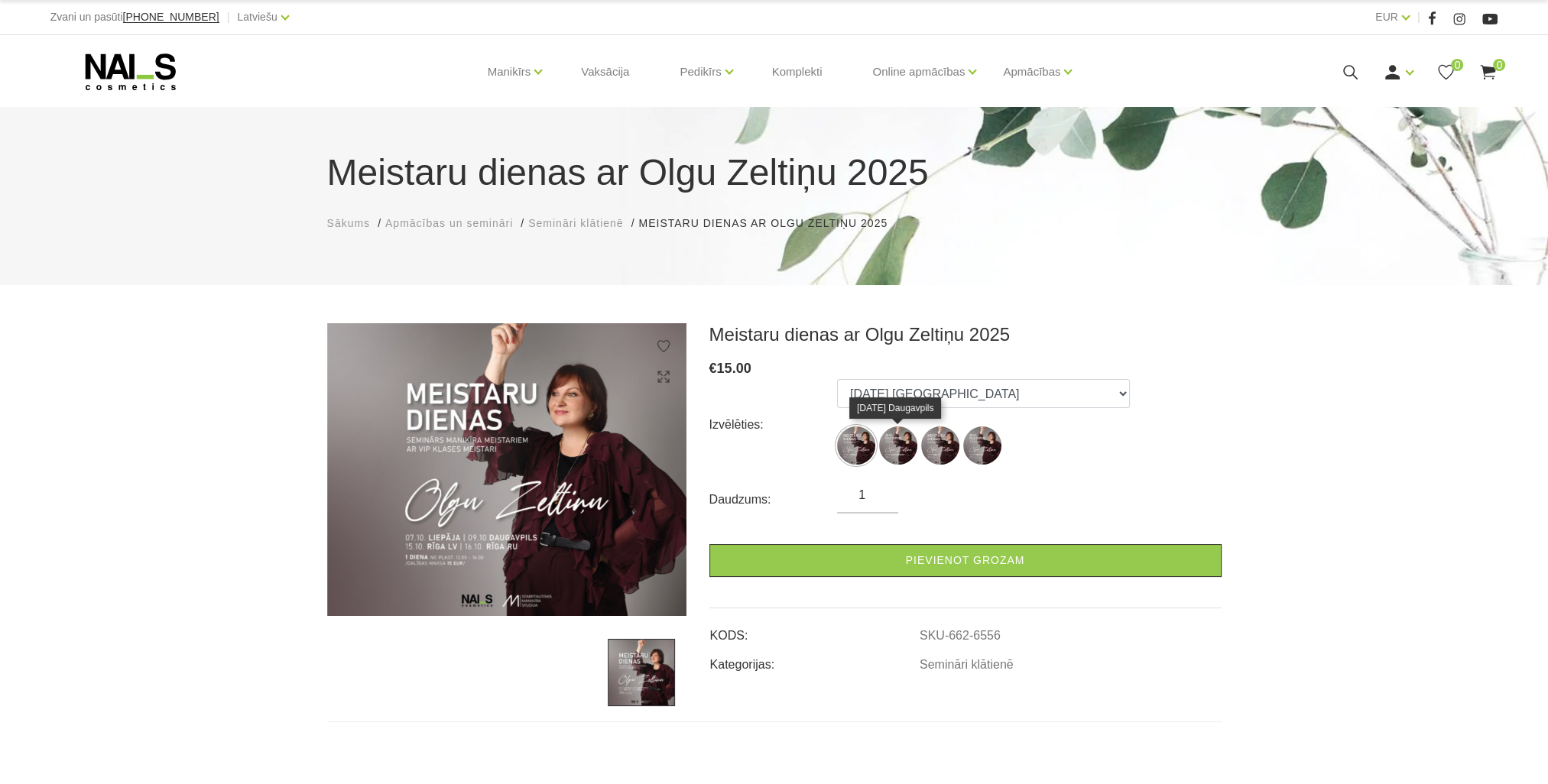
click at [891, 459] on img at bounding box center [898, 446] width 38 height 38
select select "6556"
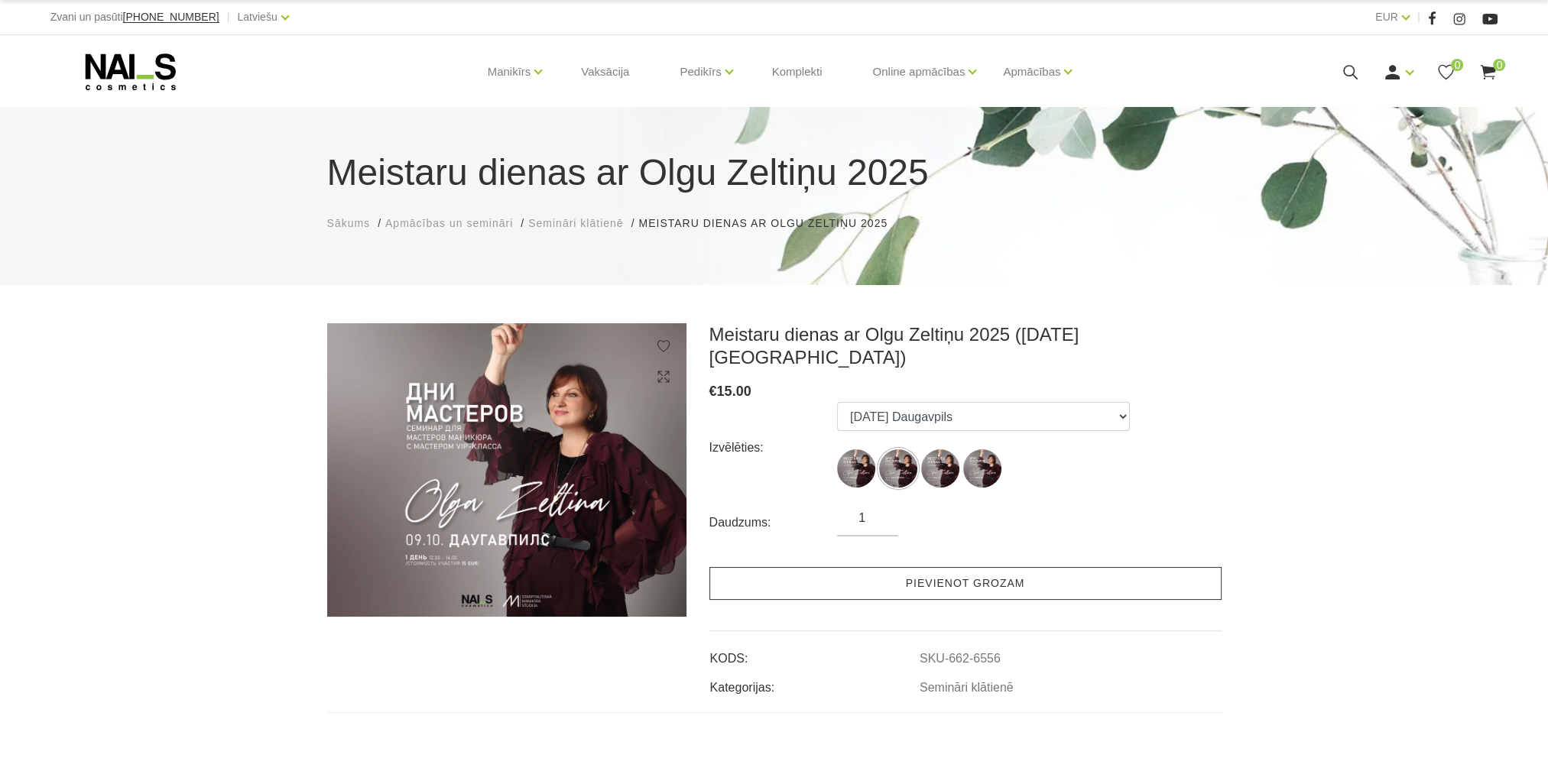
click at [975, 567] on link "Pievienot grozam" at bounding box center [965, 583] width 512 height 33
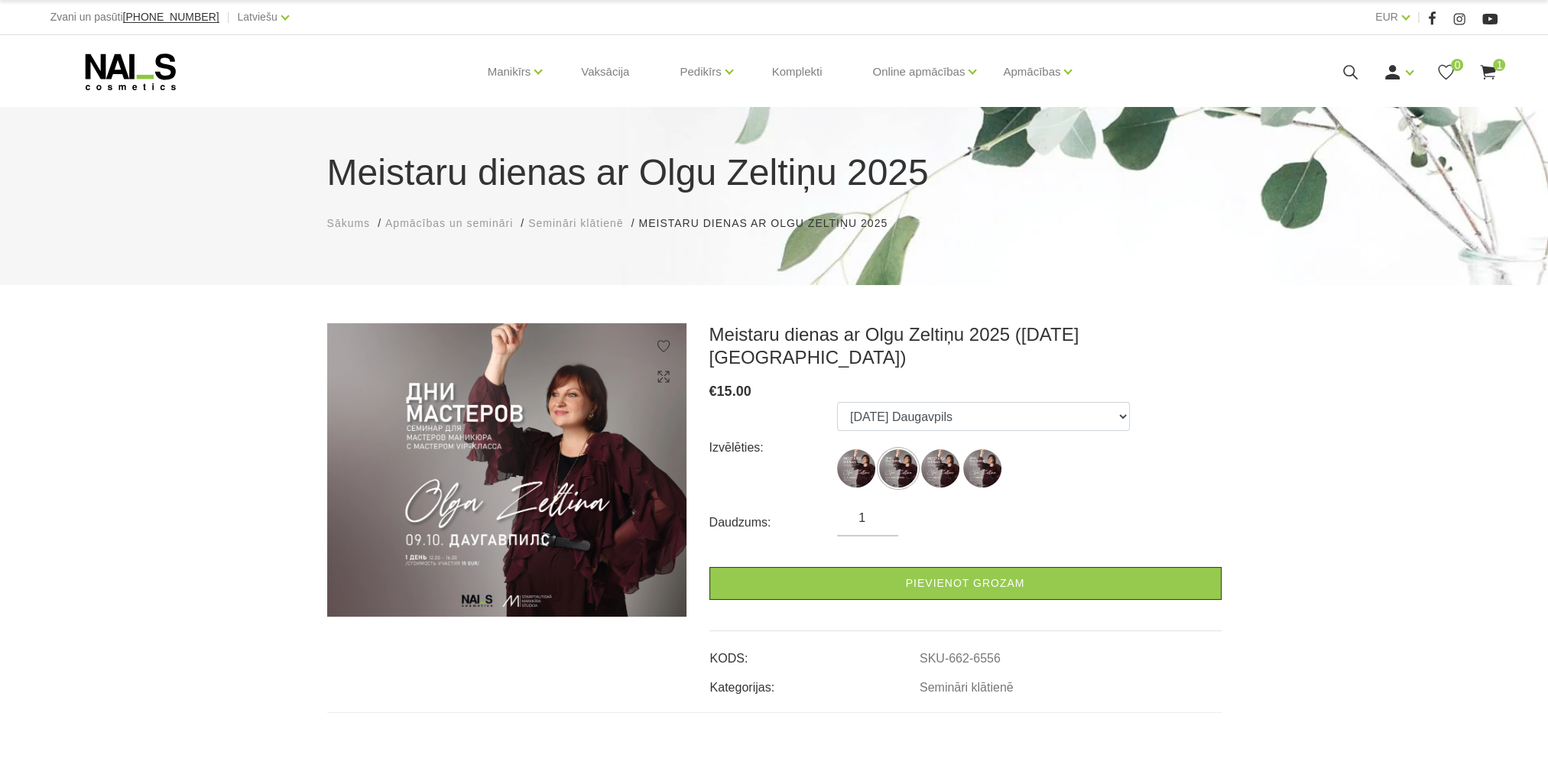
click at [1490, 77] on icon at bounding box center [1488, 72] width 19 height 19
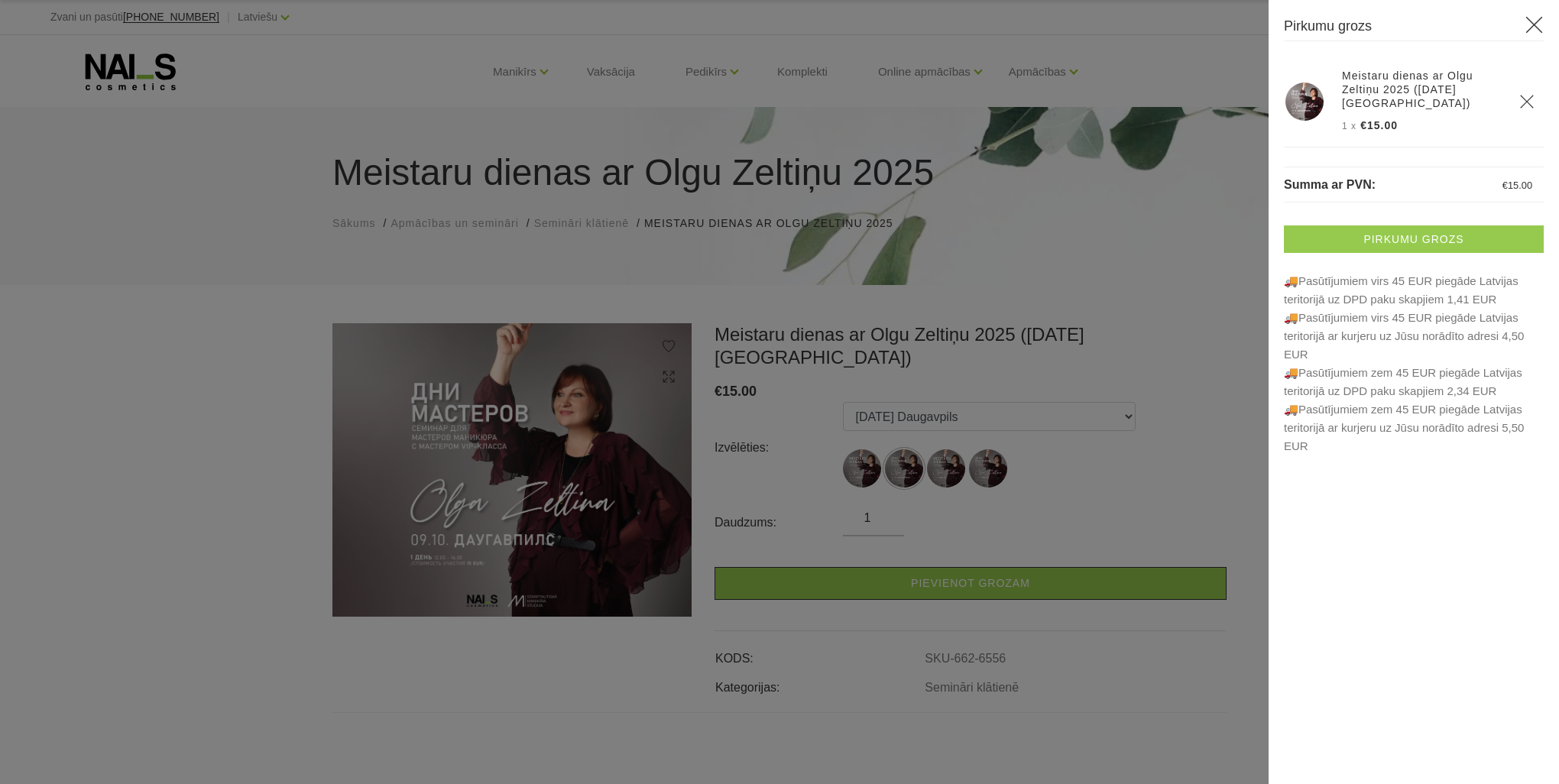
click at [1419, 234] on link "Pirkumu grozs" at bounding box center [1413, 239] width 260 height 28
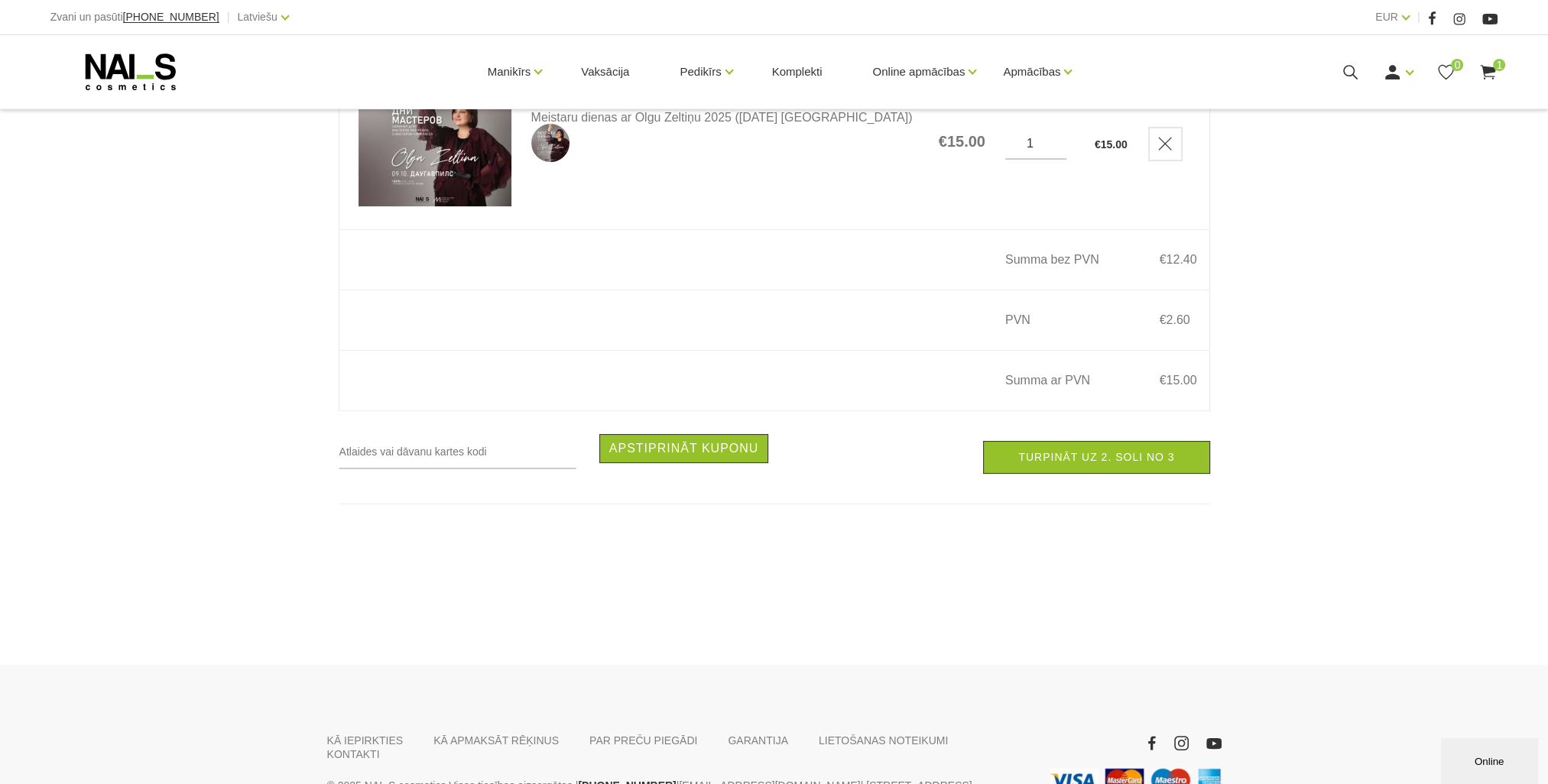
scroll to position [382, 0]
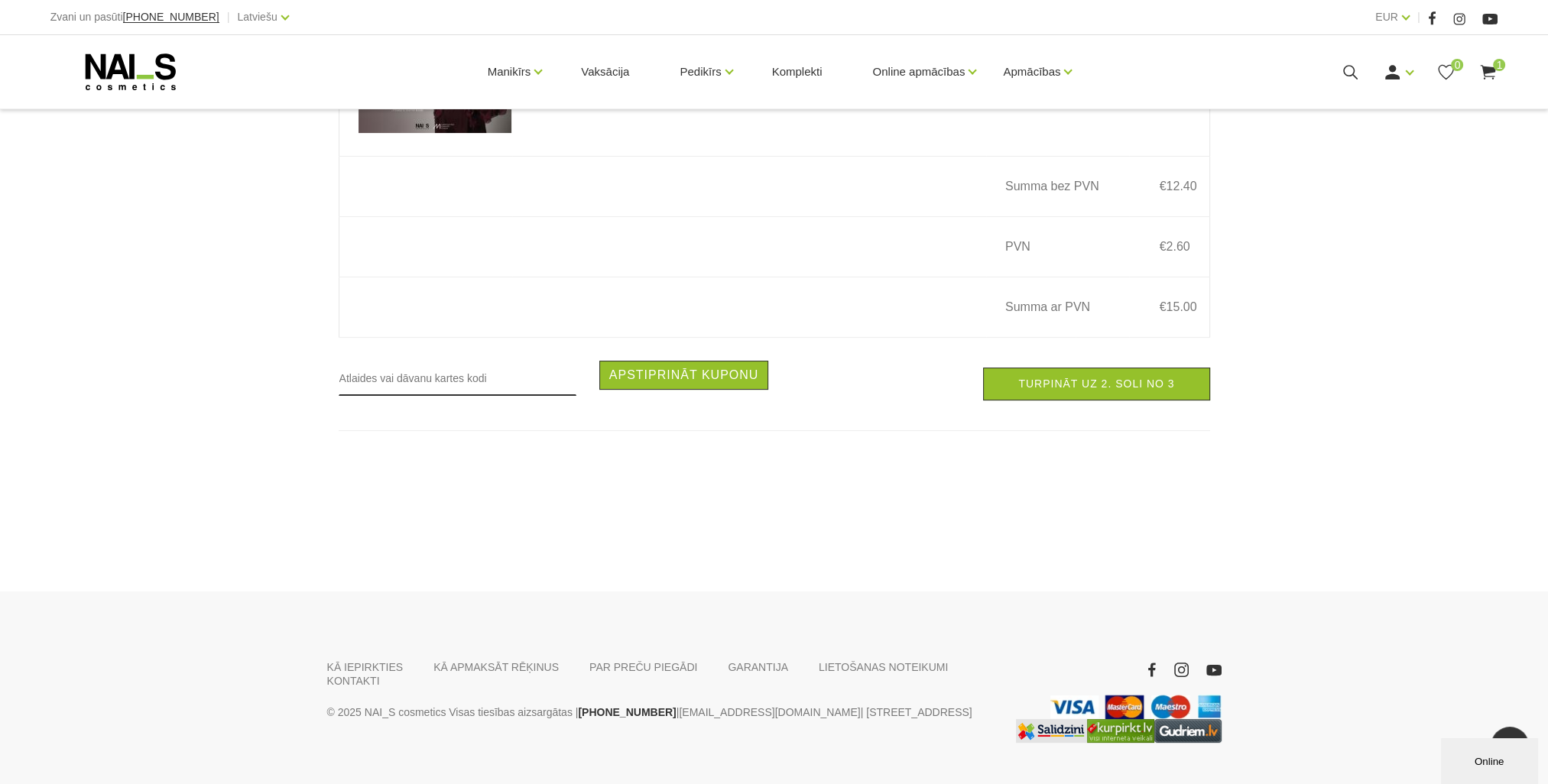
drag, startPoint x: 437, startPoint y: 381, endPoint x: 443, endPoint y: 392, distance: 12.5
click at [437, 381] on input "text" at bounding box center [457, 378] width 238 height 35
type input "RUDENS2025"
click at [619, 382] on button "Apstiprināt kuponu" at bounding box center [683, 375] width 170 height 29
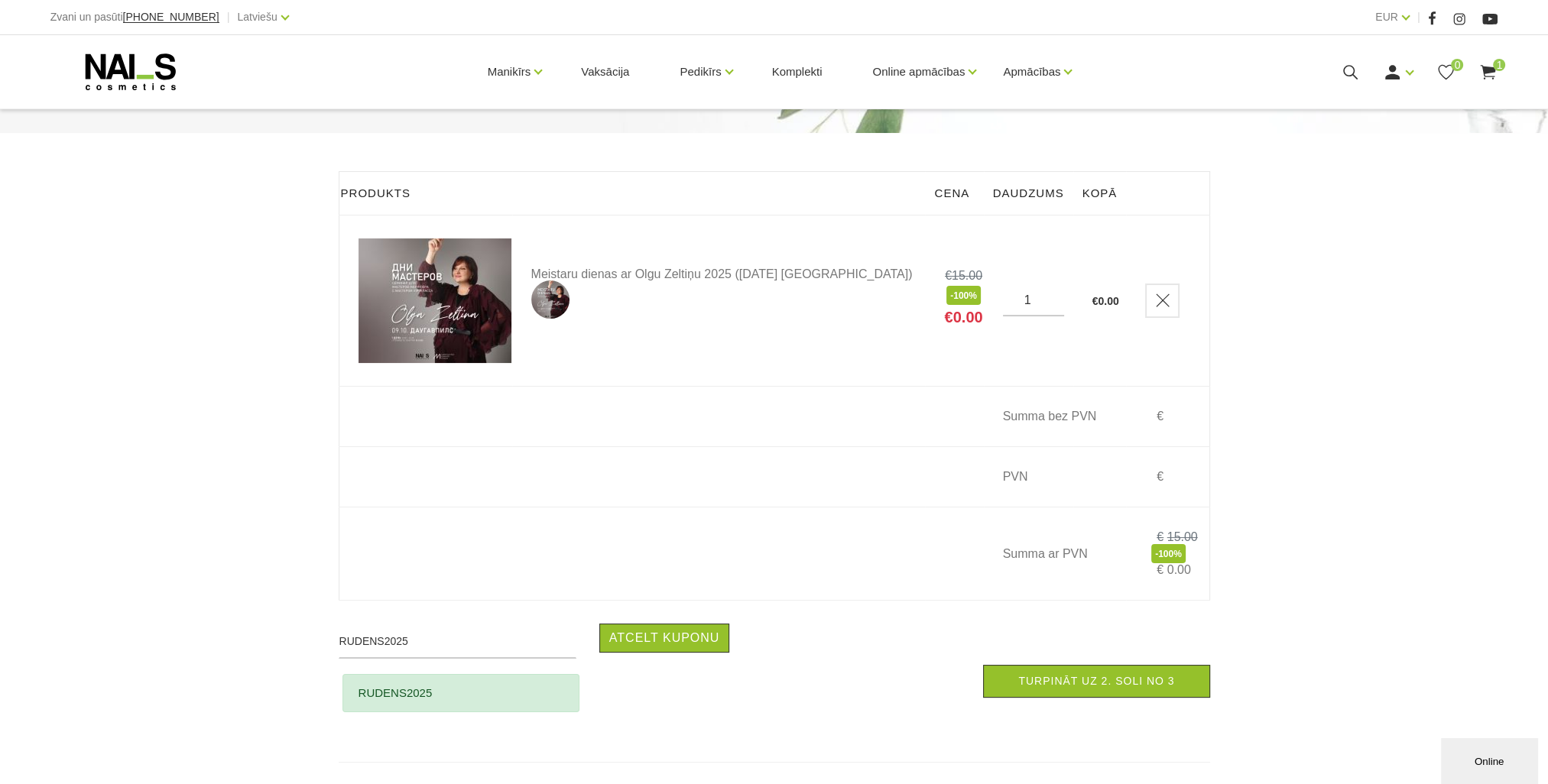
scroll to position [153, 0]
click at [1113, 693] on link "Turpināt uz 2. soli no 3" at bounding box center [1096, 680] width 226 height 33
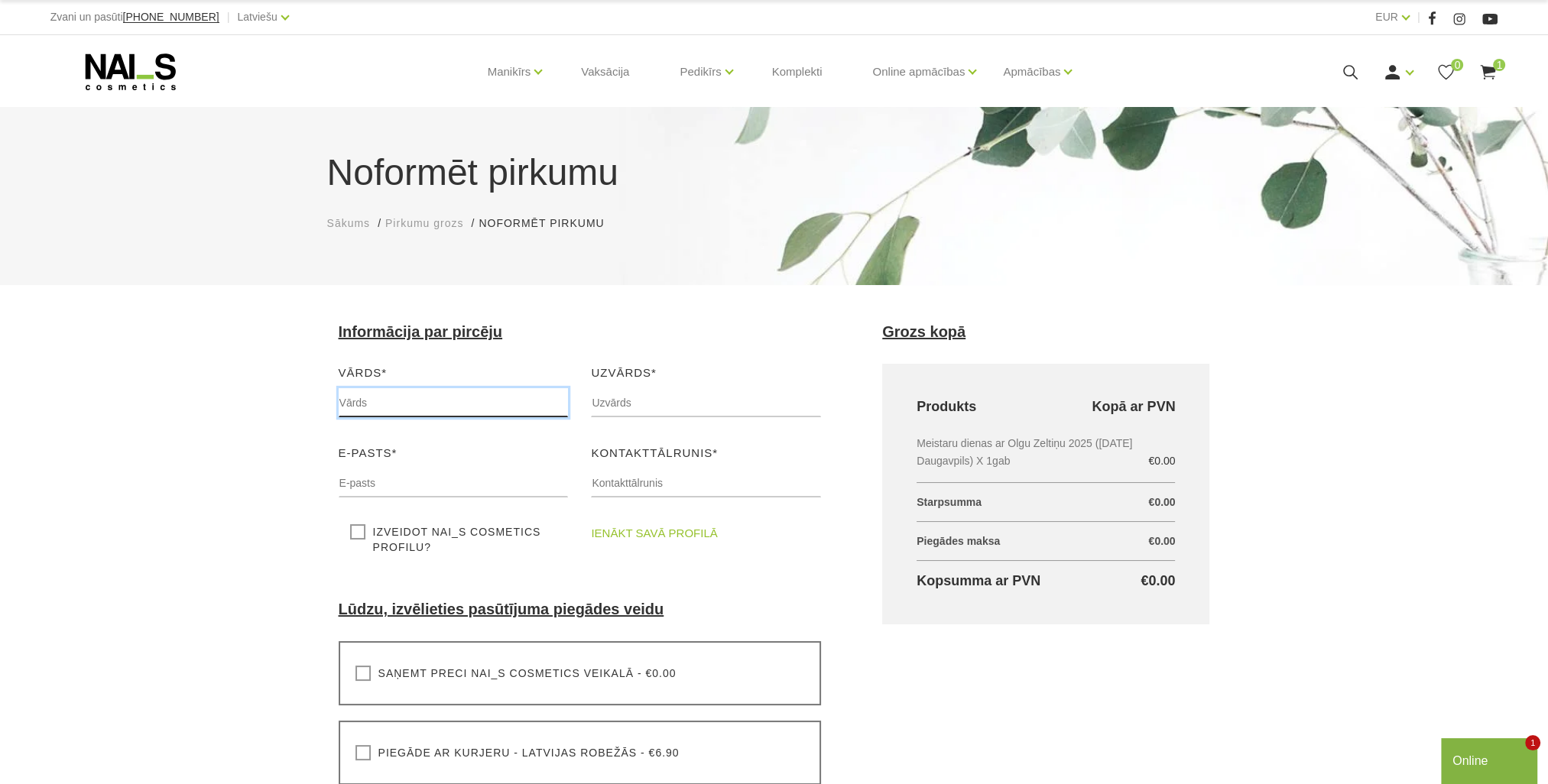
click at [423, 409] on input "text" at bounding box center [453, 402] width 230 height 29
type input "[PERSON_NAME]"
type input "Vērdiņa"
type input "[EMAIL_ADDRESS][DOMAIN_NAME]"
type input "29871456"
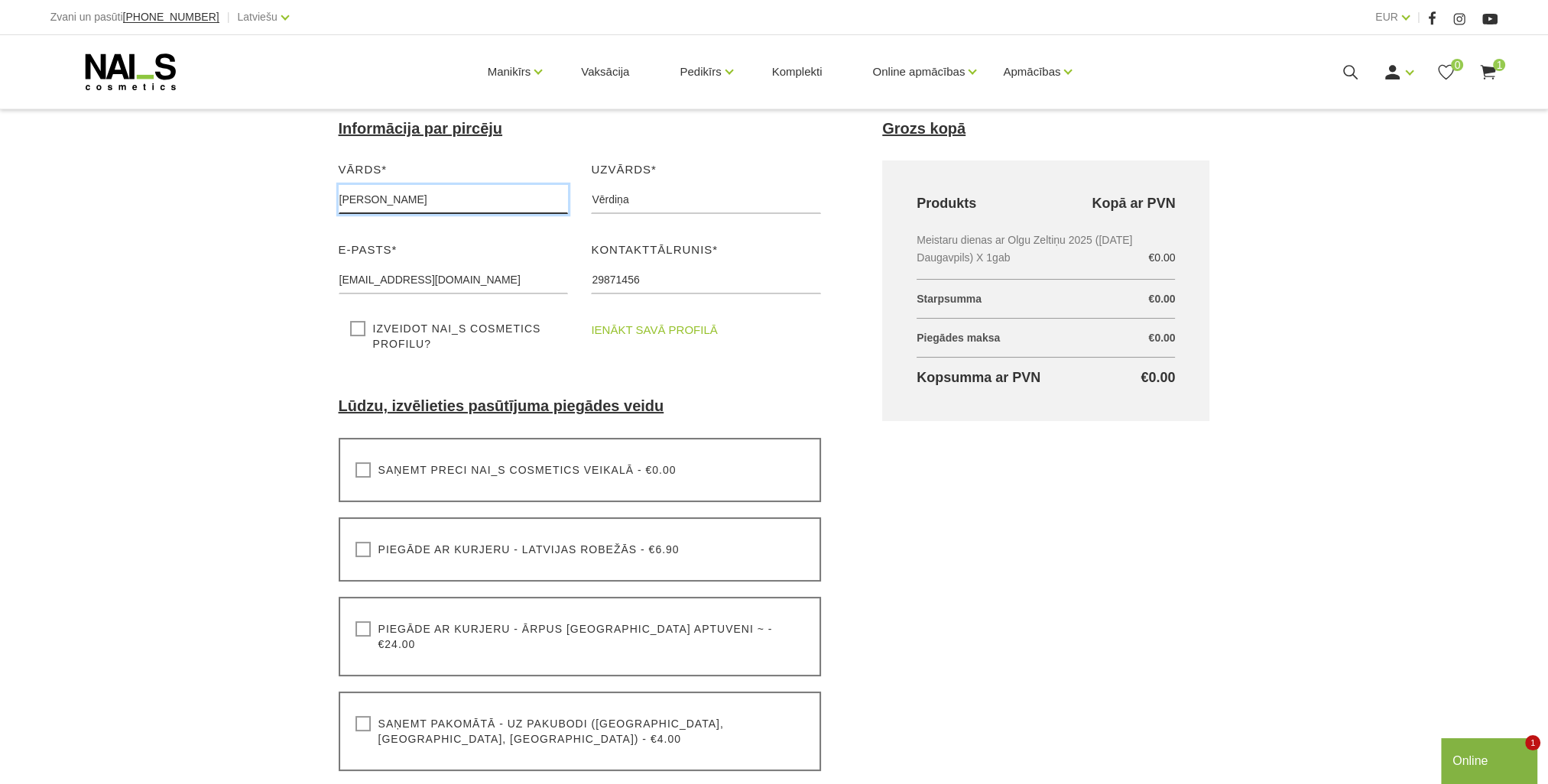
scroll to position [230, 0]
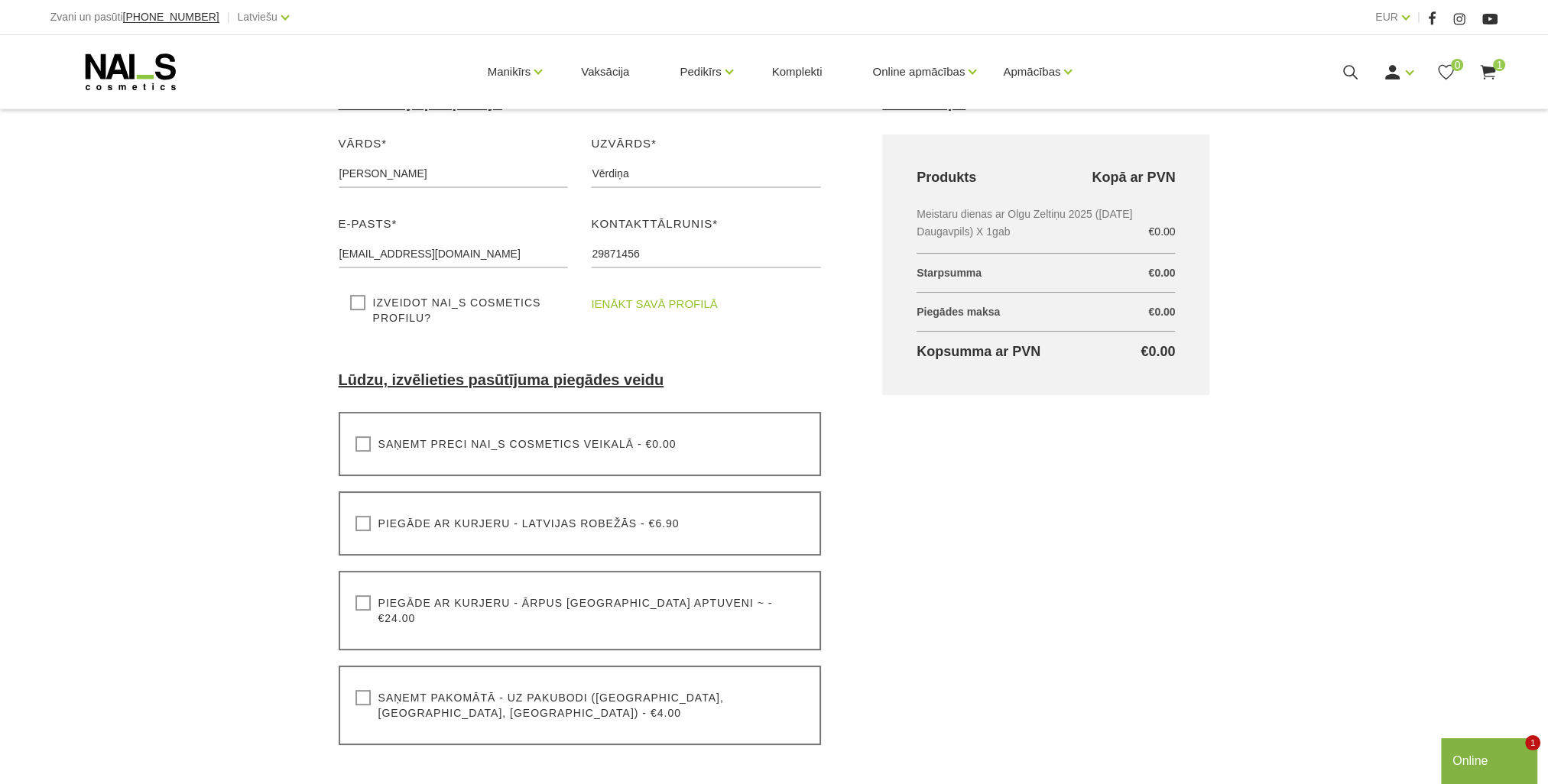
click at [359, 443] on label "Saņemt preci NAI_S cosmetics veikalā - €0.00" at bounding box center [516, 444] width 321 height 15
click at [0, 0] on input "Saņemt preci NAI_S cosmetics veikalā - €0.00" at bounding box center [0, 0] width 0 height 0
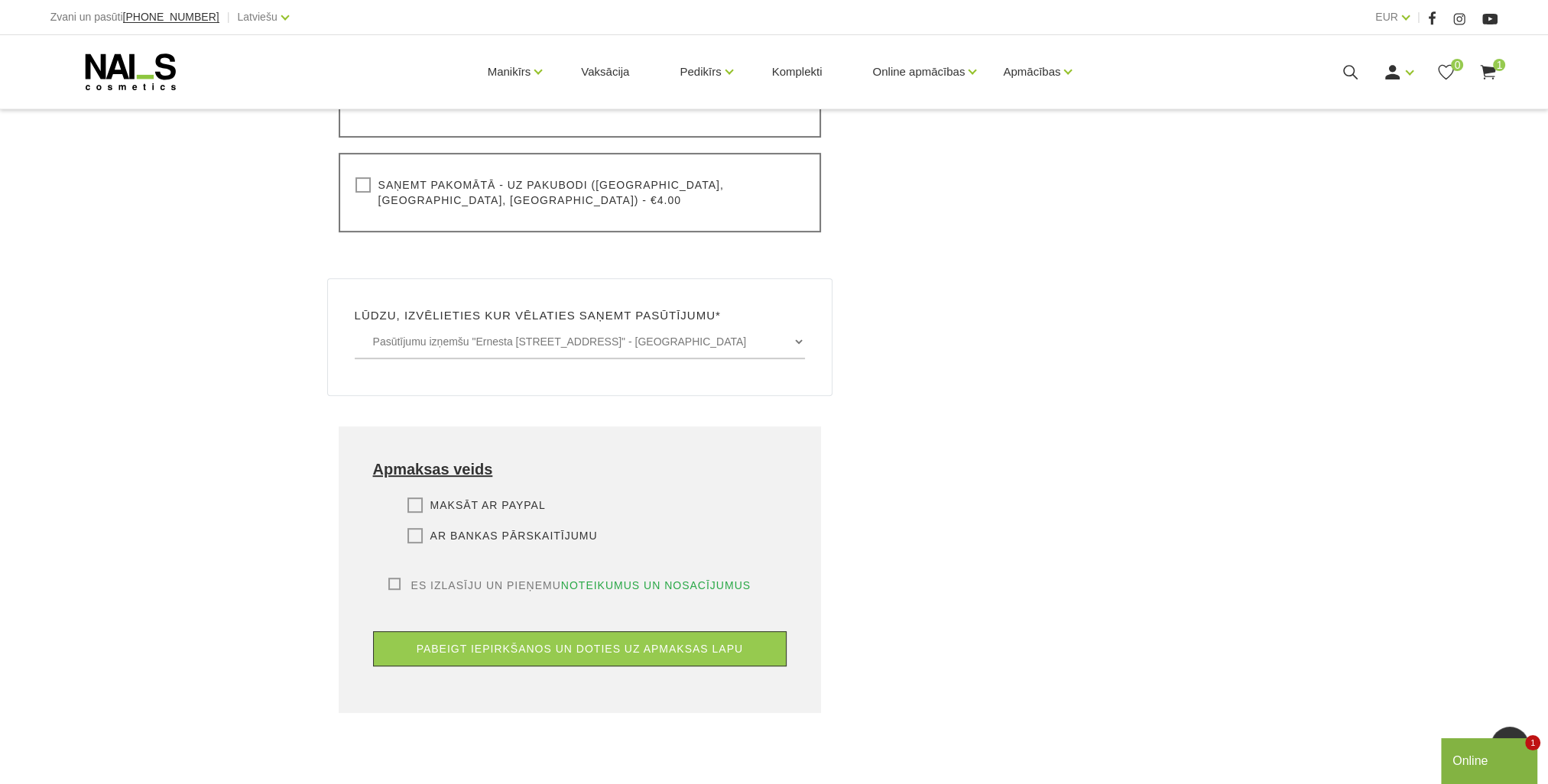
scroll to position [764, 0]
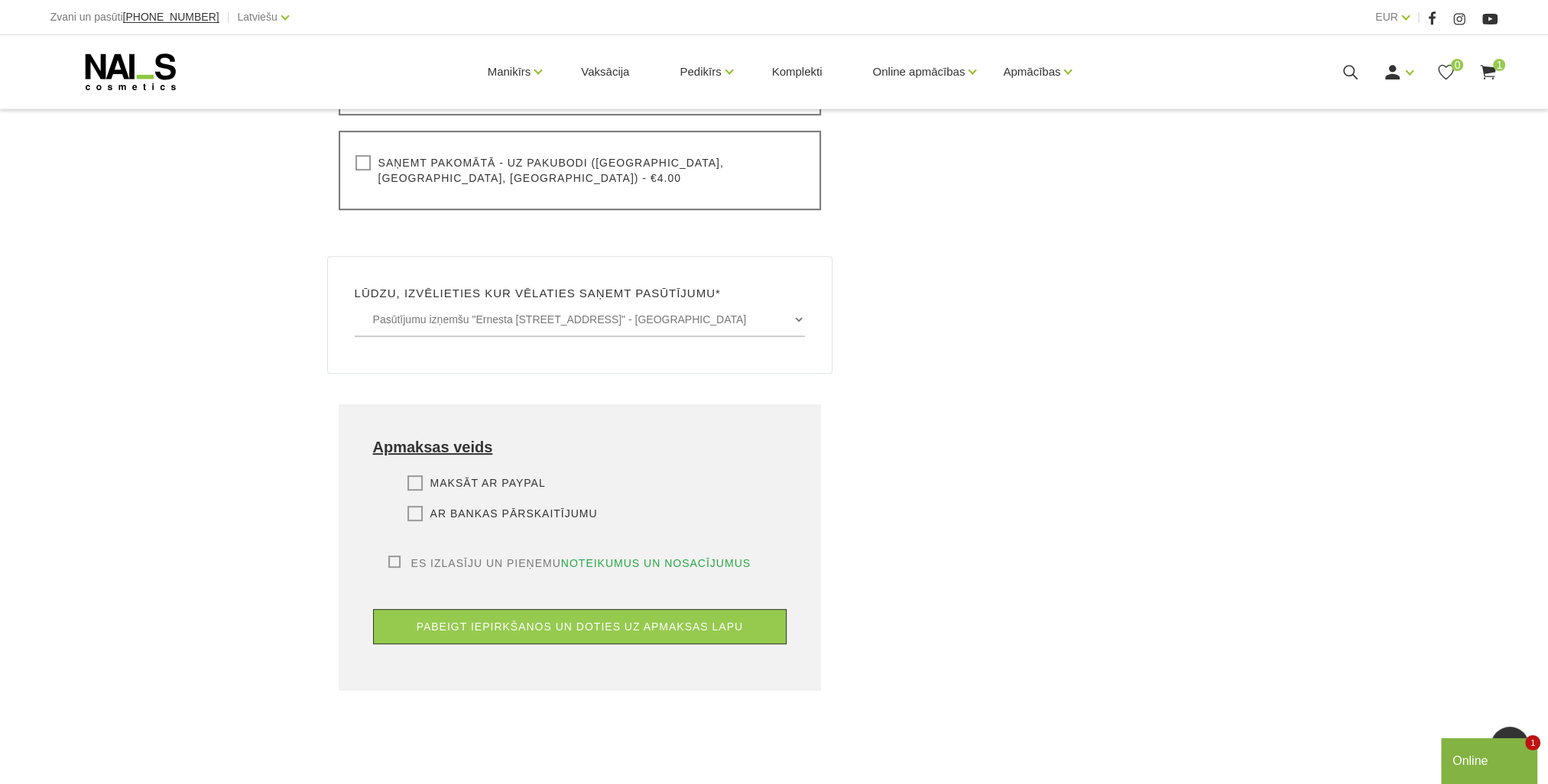
click at [409, 506] on label "Ar bankas pārskaitījumu" at bounding box center [503, 513] width 190 height 15
click at [0, 0] on input "Ar bankas pārskaitījumu" at bounding box center [0, 0] width 0 height 0
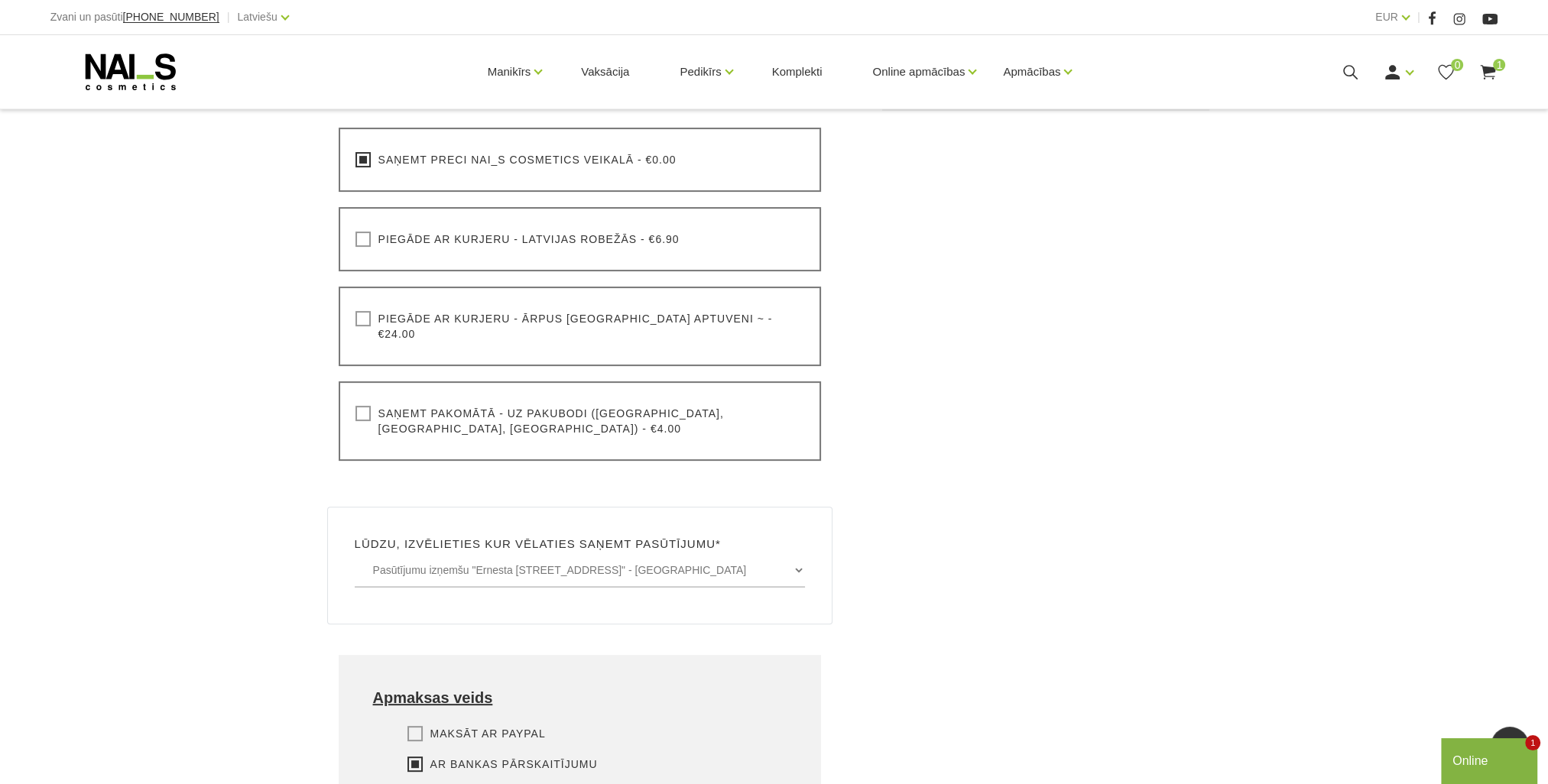
scroll to position [611, 0]
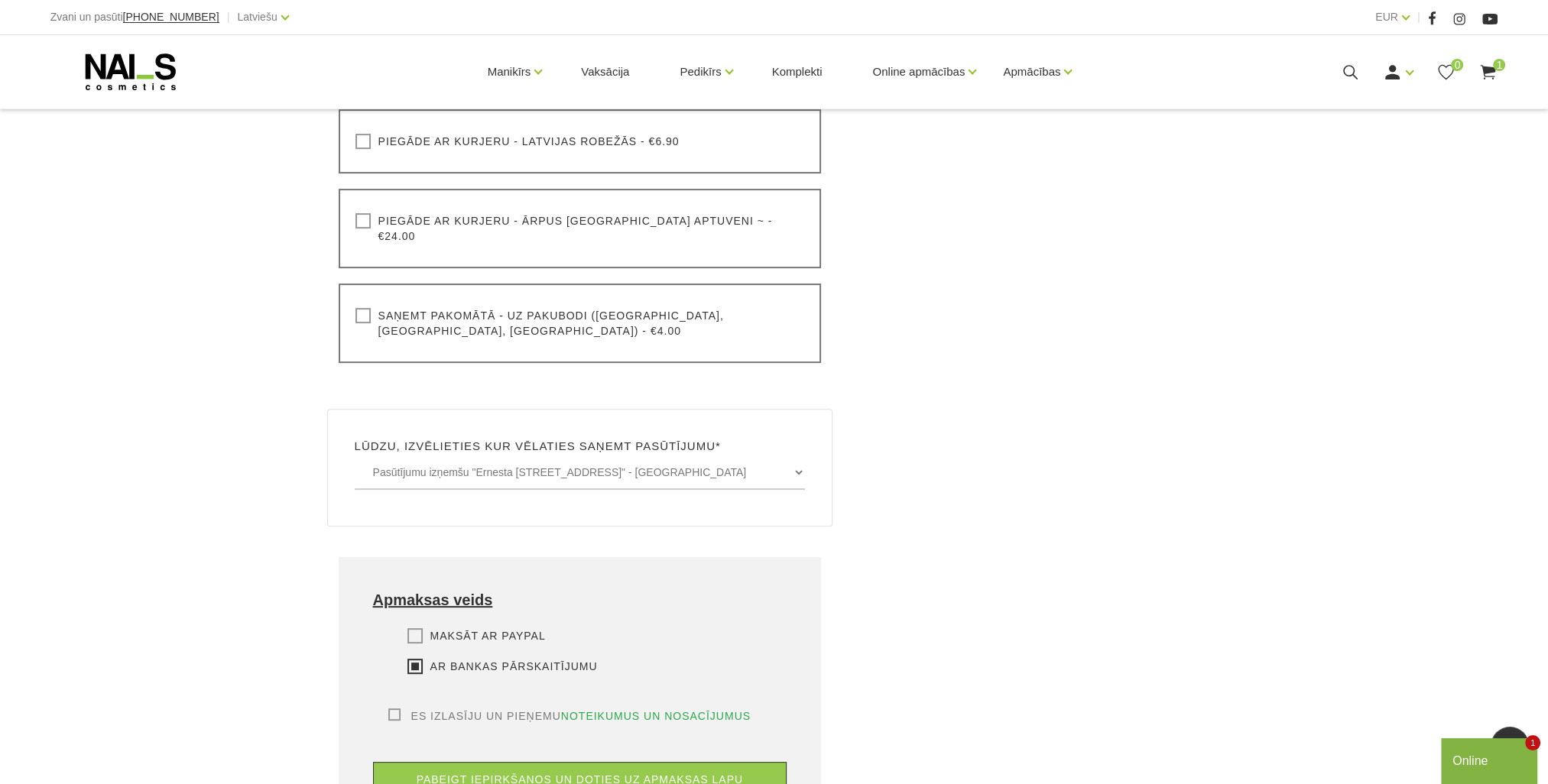
click at [398, 708] on label "Es izlasīju un pieņemu noteikumus un nosacījumus" at bounding box center [570, 716] width 363 height 15
click at [0, 0] on input "Es izlasīju un pieņemu noteikumus un nosacījumus" at bounding box center [0, 0] width 0 height 0
click at [580, 761] on button "pabeigt iepirkšanos un doties uz apmaksas lapu" at bounding box center [581, 779] width 414 height 35
